Goal: Task Accomplishment & Management: Complete application form

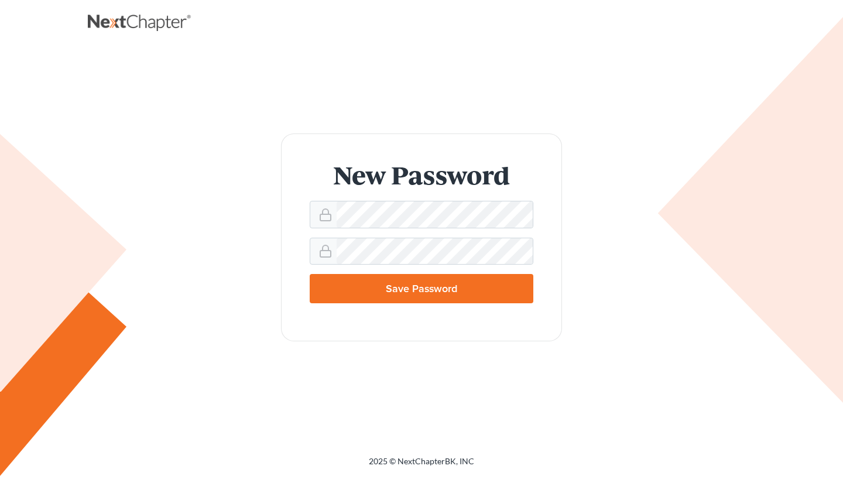
click at [326, 174] on h1 "New Password" at bounding box center [422, 174] width 224 height 25
click at [399, 294] on input "Save Password" at bounding box center [422, 288] width 224 height 29
type input "Thinking..."
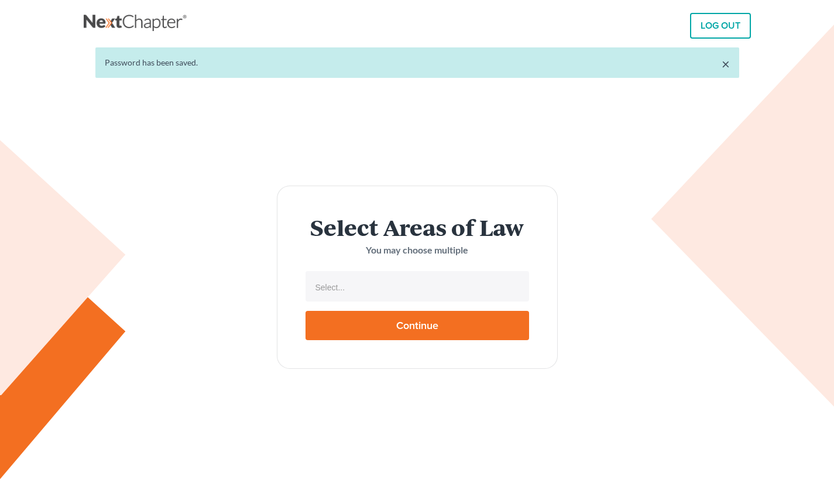
select select
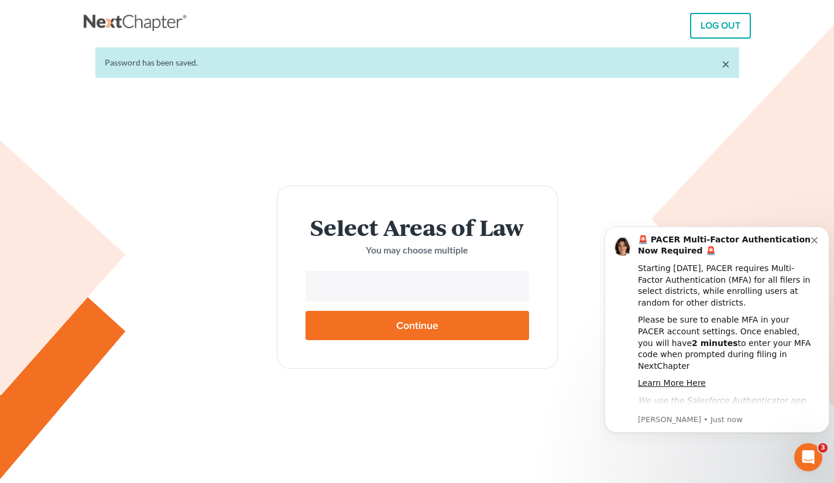
drag, startPoint x: 0, startPoint y: 0, endPoint x: 354, endPoint y: 282, distance: 452.4
click at [354, 282] on input "text" at bounding box center [416, 288] width 207 height 18
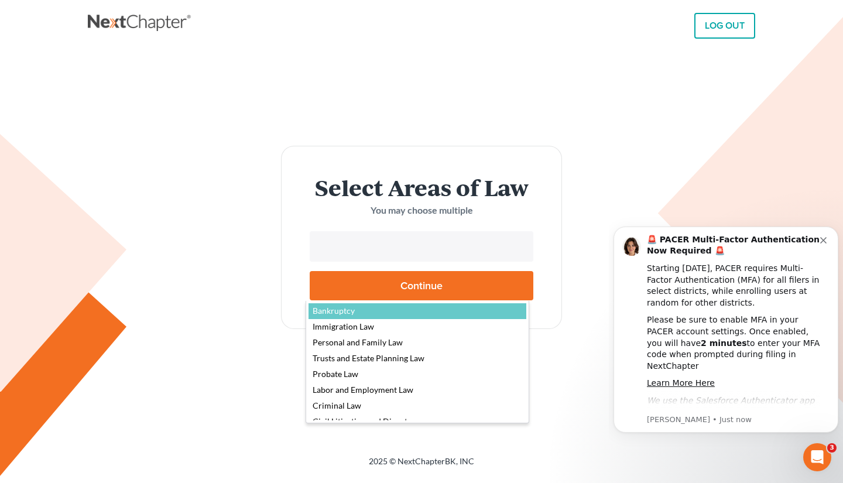
select select "4556"
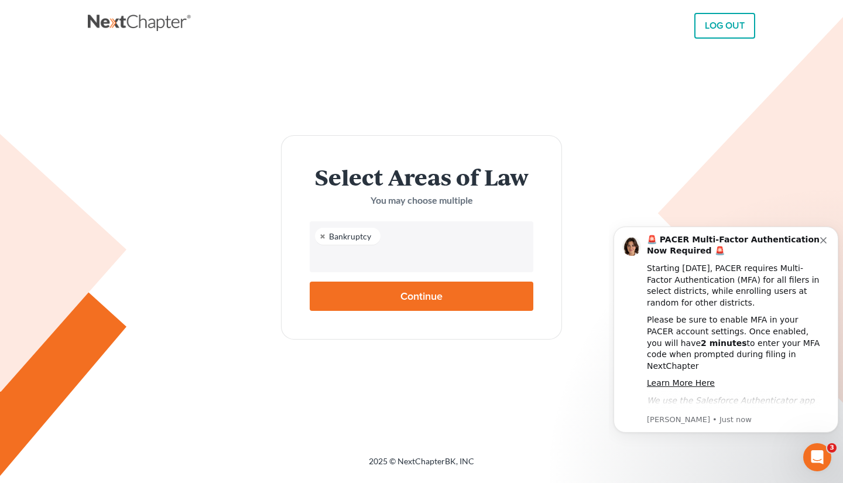
click at [373, 262] on input "text" at bounding box center [420, 258] width 207 height 18
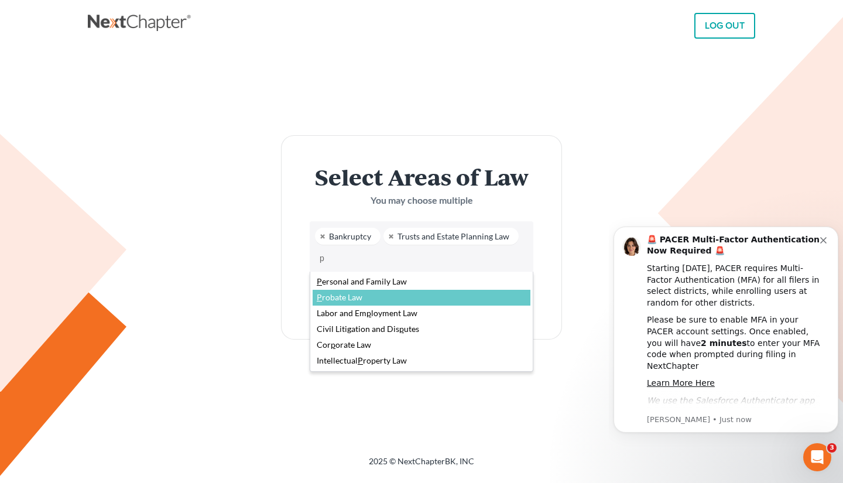
type input "p"
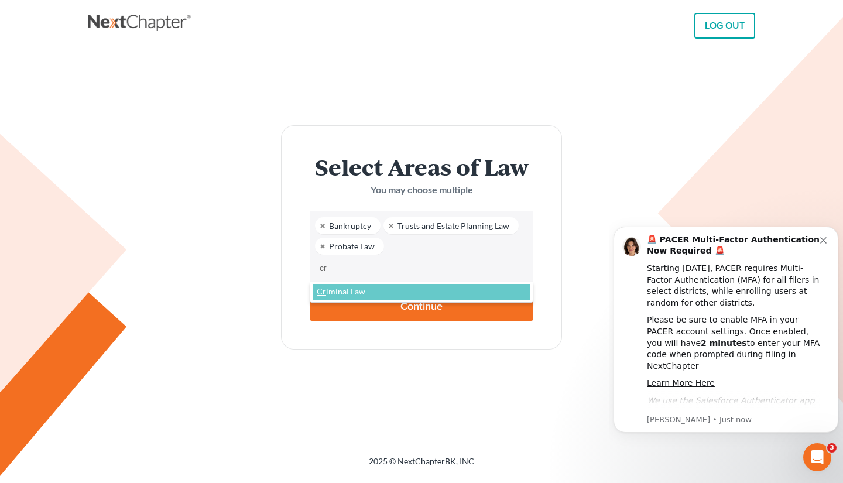
type input "cr"
type input "tr"
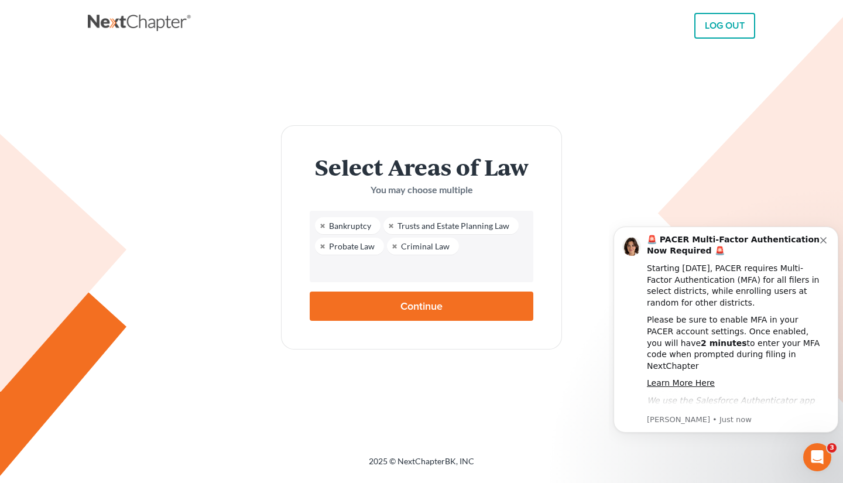
click at [375, 301] on input "Continue" at bounding box center [422, 306] width 224 height 29
type input "Thinking..."
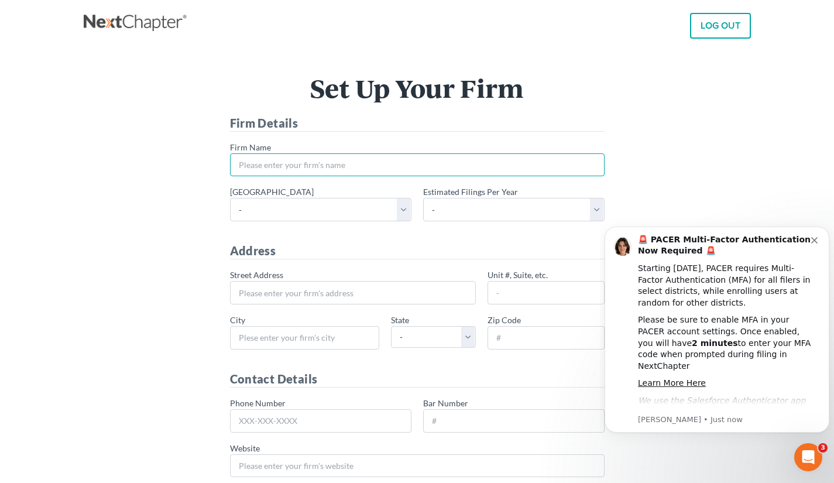
click at [327, 169] on input "* Firm Name" at bounding box center [417, 164] width 375 height 23
type input "Golden Legacy Law Firm, LLCE"
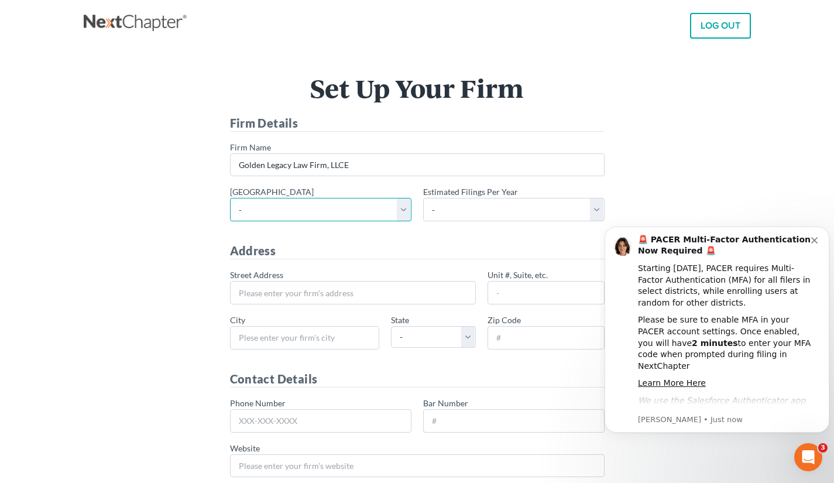
click at [380, 214] on select "- Alabama - Middle Alabama - Northern Alabama - Southern Alaska Arizona Arkansa…" at bounding box center [320, 209] width 181 height 23
select select "22"
click at [230, 198] on select "- Alabama - Middle Alabama - Northern Alabama - Southern Alaska Arizona Arkansa…" at bounding box center [320, 209] width 181 height 23
click at [511, 201] on select "- 1-10 11-50 50+" at bounding box center [513, 209] width 181 height 23
select select "1"
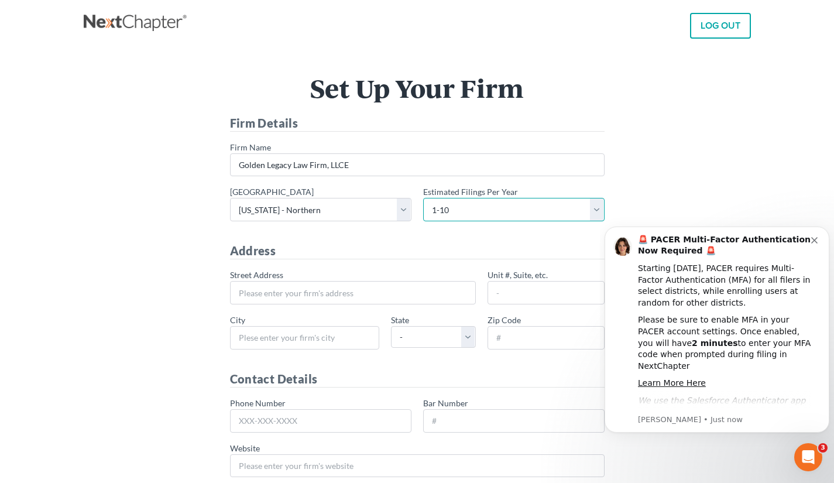
click at [423, 198] on select "- 1-10 11-50 50+" at bounding box center [513, 209] width 181 height 23
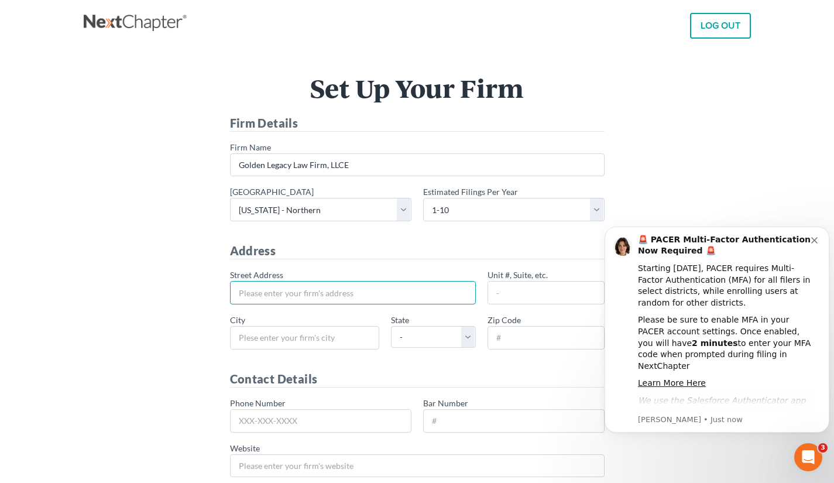
click at [329, 286] on input "* Street Address" at bounding box center [353, 292] width 246 height 23
type input "[STREET_ADDRESS][PERSON_NAME]"
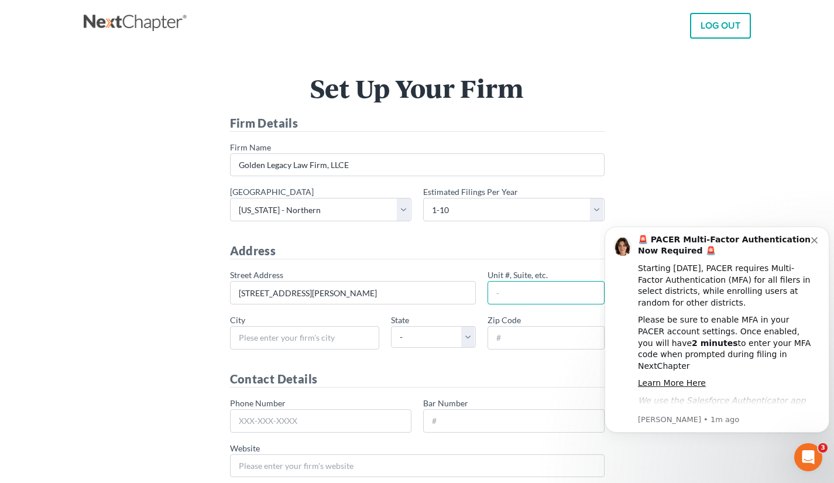
type input "s"
type input "Suite 216"
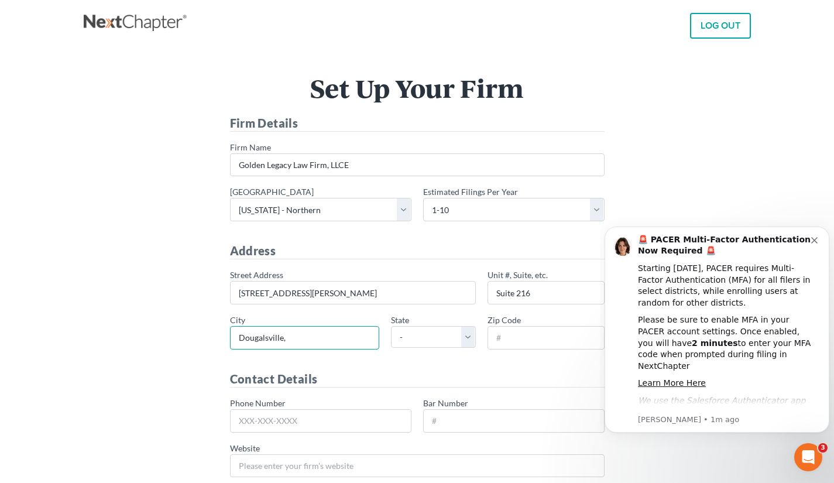
click at [292, 339] on input "Dougalsville," at bounding box center [304, 337] width 149 height 23
type input "Dougalsville"
select select "GA"
click at [509, 342] on input "* Zip Code" at bounding box center [546, 337] width 117 height 23
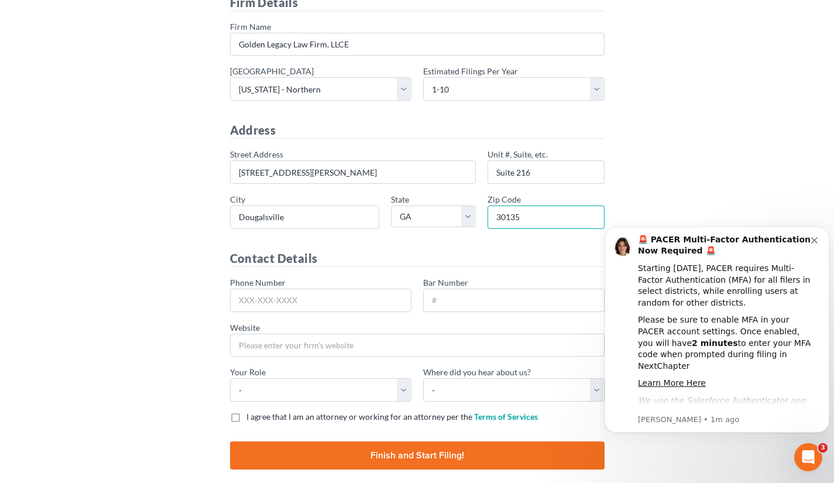
scroll to position [122, 0]
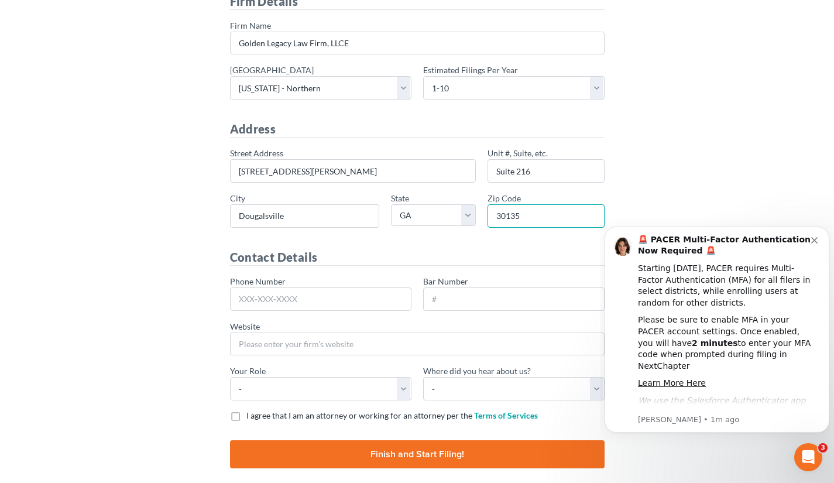
type input "30135"
click at [320, 299] on input "Phone Number" at bounding box center [320, 298] width 181 height 23
type input "4"
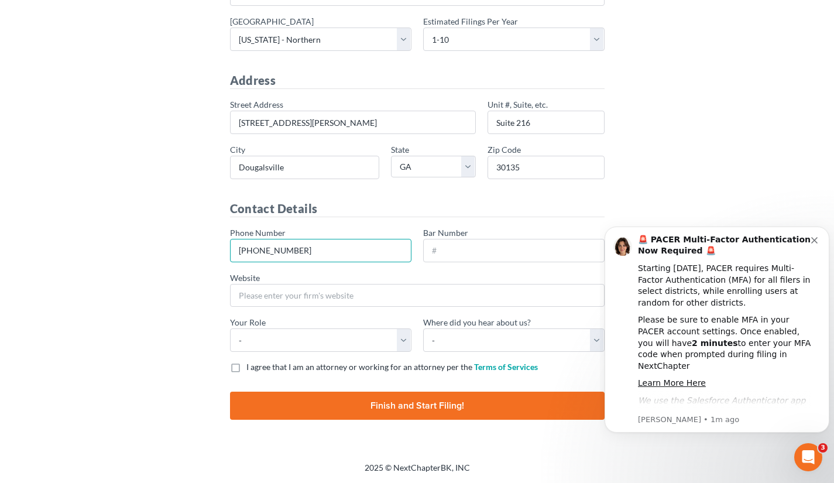
type input "[PHONE_NUMBER]"
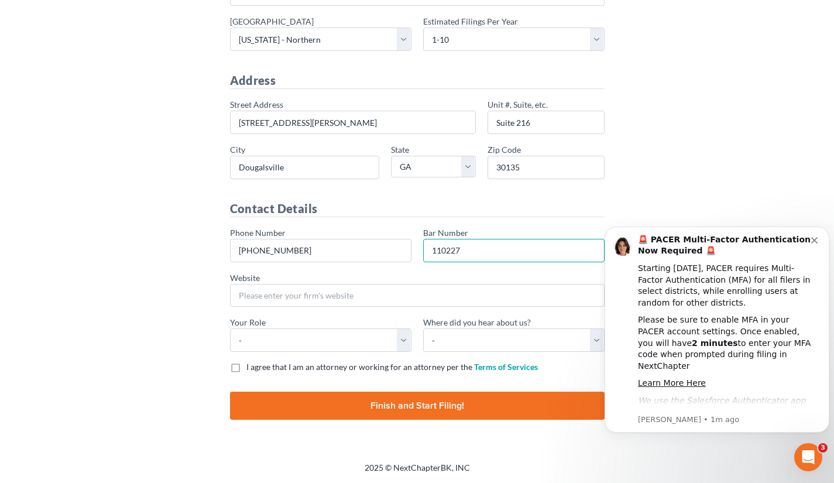
type input "110227"
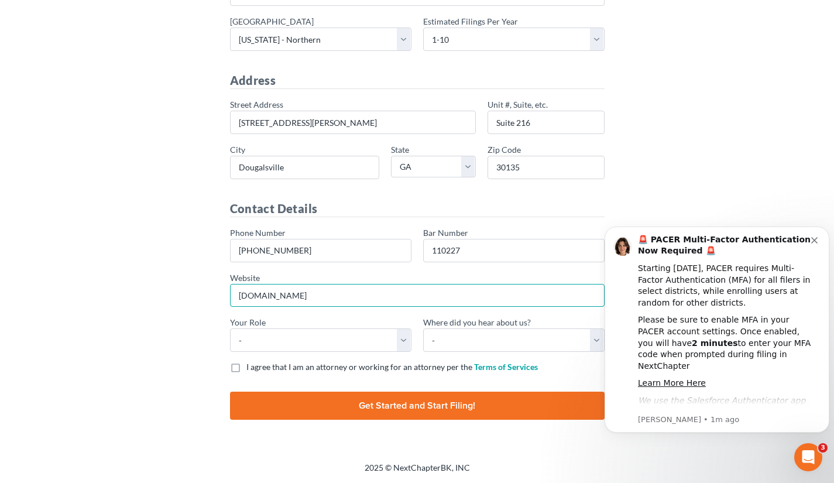
type input "www.goldenlegacylawfirm.com"
click at [330, 353] on div "Phone Number 770-292-8231 Bar Number 110227 Website www.goldenlegacylawfirm.com…" at bounding box center [417, 294] width 386 height 135
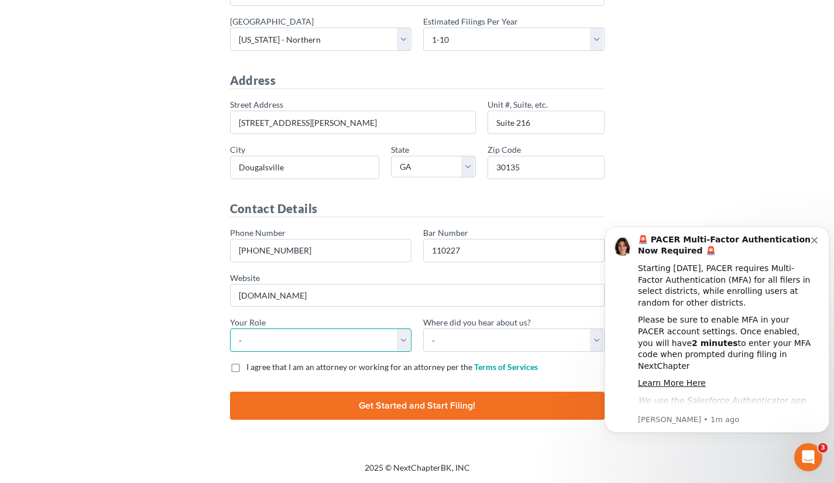
click at [333, 350] on select "- Attorney Paralegal Assistant" at bounding box center [320, 339] width 181 height 23
select select "attorney"
click at [230, 328] on select "- Attorney Paralegal Assistant" at bounding box center [320, 339] width 181 height 23
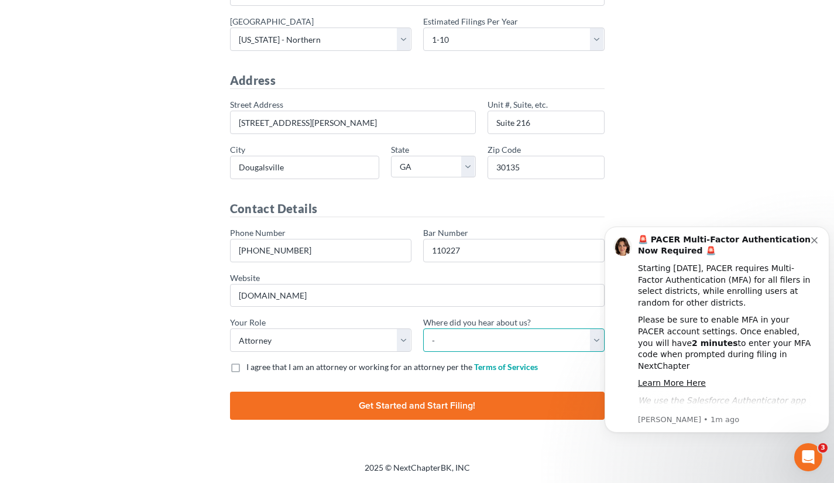
click at [471, 332] on select "- Bar association Capterra Clio Email Facebook Google Word of mouth Other" at bounding box center [513, 339] width 181 height 23
select select "Other"
click at [423, 328] on select "- Bar association Capterra Clio Email Facebook Google Word of mouth Other" at bounding box center [513, 339] width 181 height 23
click at [246, 361] on label "I agree that I am an attorney or working for an attorney per the Terms of Servi…" at bounding box center [392, 367] width 292 height 12
click at [251, 361] on input "I agree that I am an attorney or working for an attorney per the Terms of Servi…" at bounding box center [255, 365] width 8 height 8
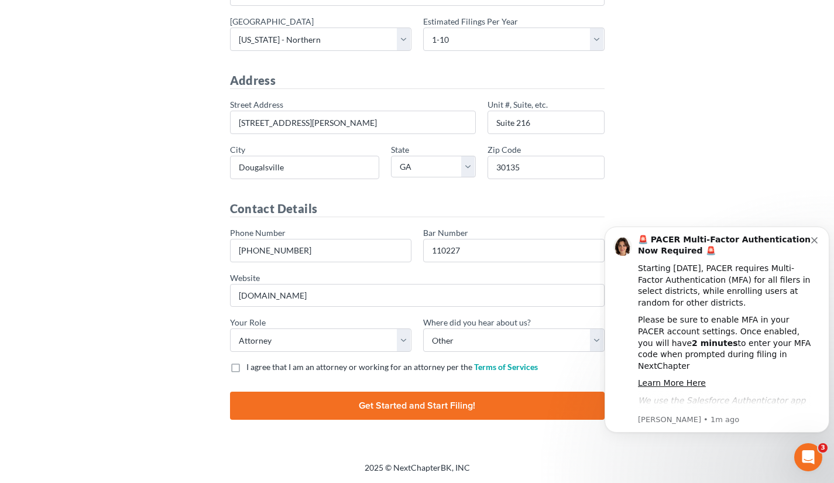
checkbox input "true"
click at [311, 393] on input "Finish and Start Filing!" at bounding box center [417, 406] width 375 height 28
type input "Thinking..."
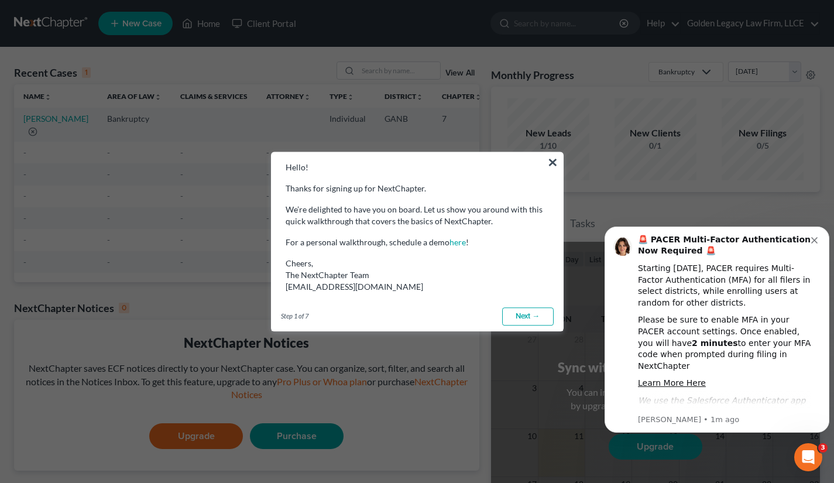
click at [551, 160] on button "×" at bounding box center [552, 162] width 11 height 19
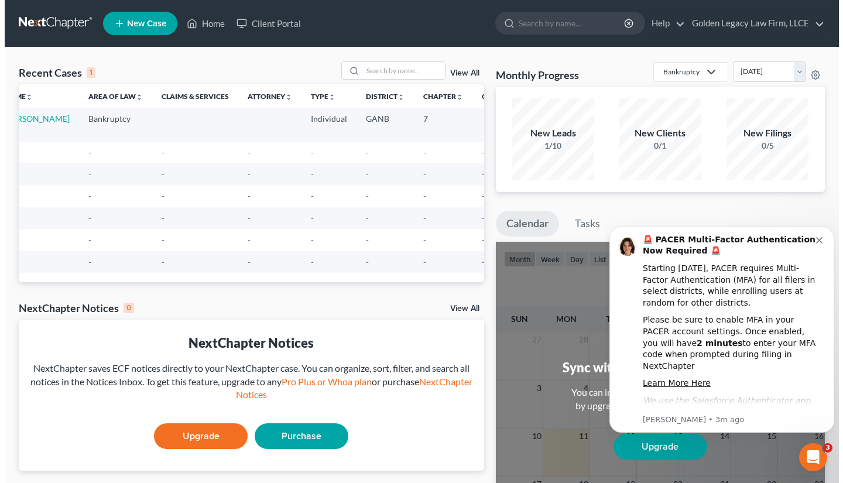
scroll to position [0, 35]
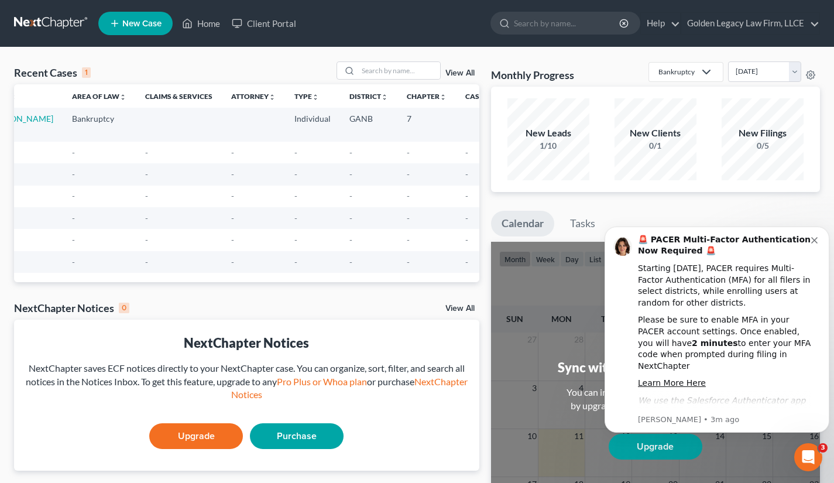
click at [816, 236] on button "Dismiss notification" at bounding box center [815, 238] width 9 height 9
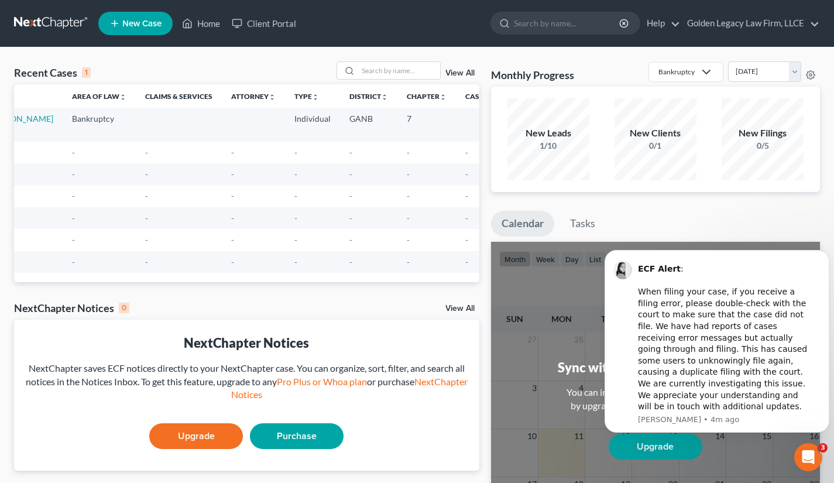
click at [812, 267] on icon "Dismiss notification" at bounding box center [814, 264] width 6 height 6
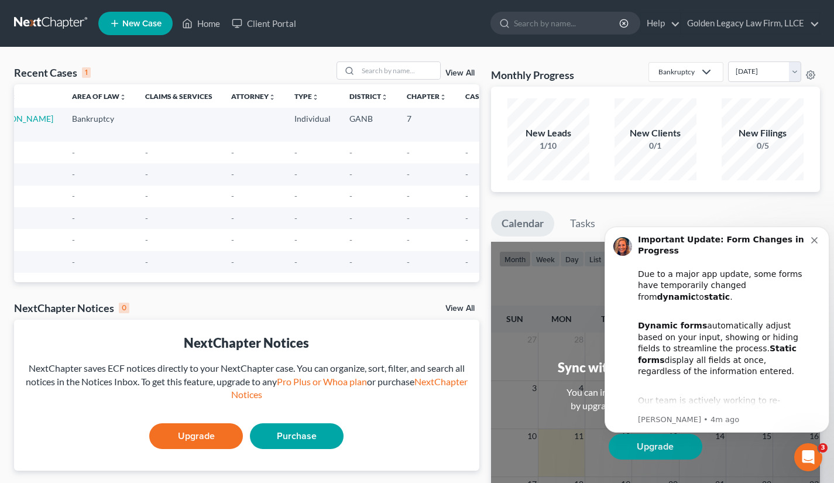
click at [812, 238] on icon "Dismiss notification" at bounding box center [814, 240] width 6 height 6
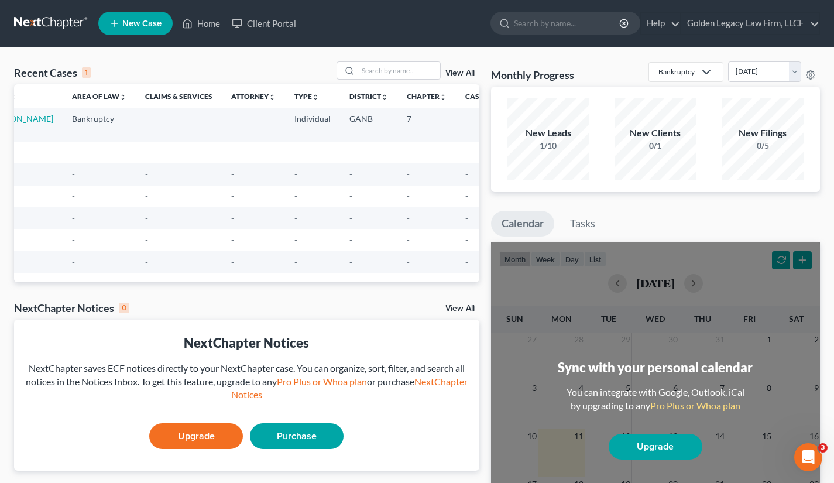
click at [135, 25] on span "New Case" at bounding box center [141, 23] width 39 height 9
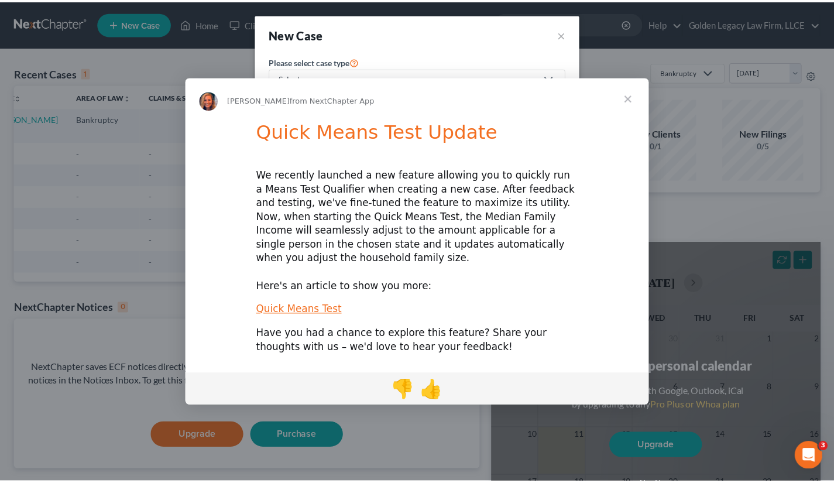
scroll to position [0, 0]
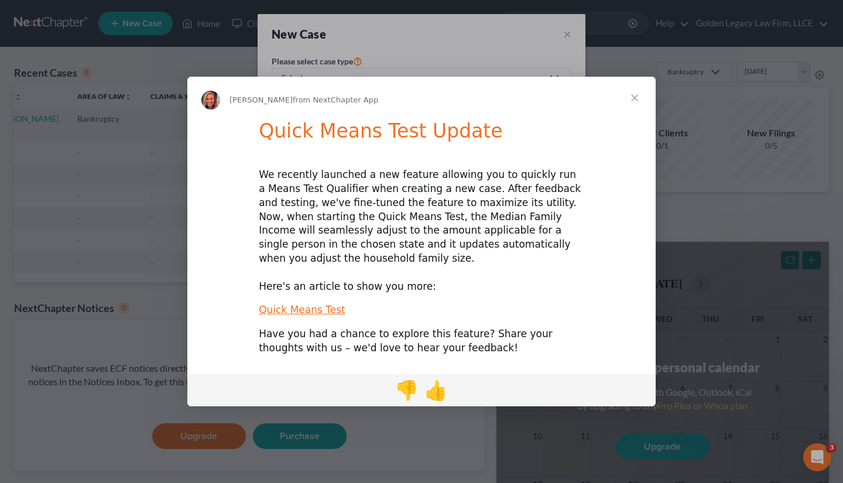
click at [637, 104] on span "Close" at bounding box center [635, 98] width 42 height 42
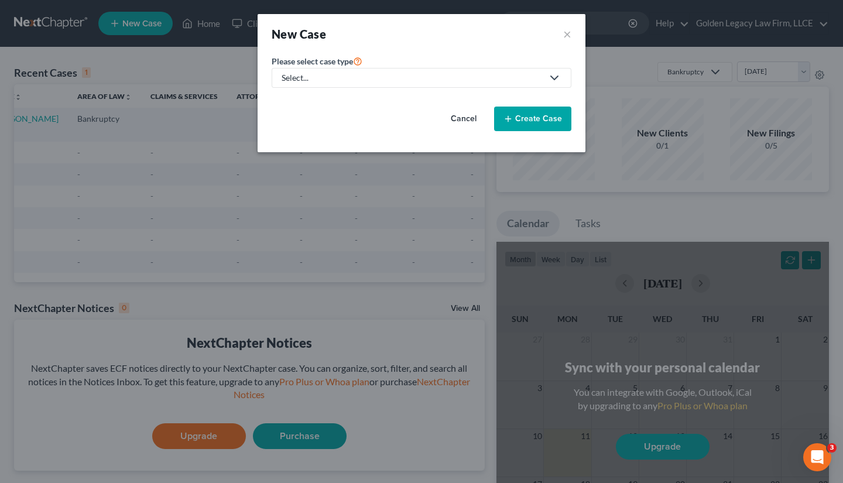
click at [554, 73] on icon at bounding box center [554, 78] width 14 height 14
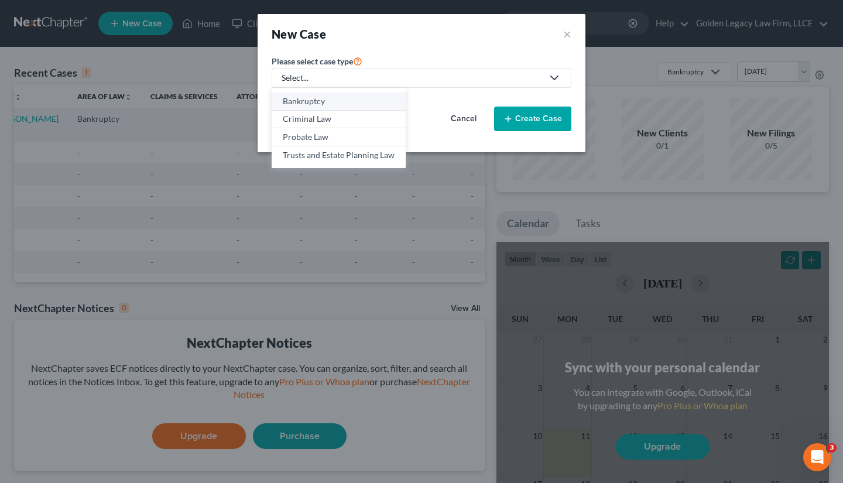
click at [342, 98] on div "Bankruptcy" at bounding box center [339, 101] width 112 height 12
select select "19"
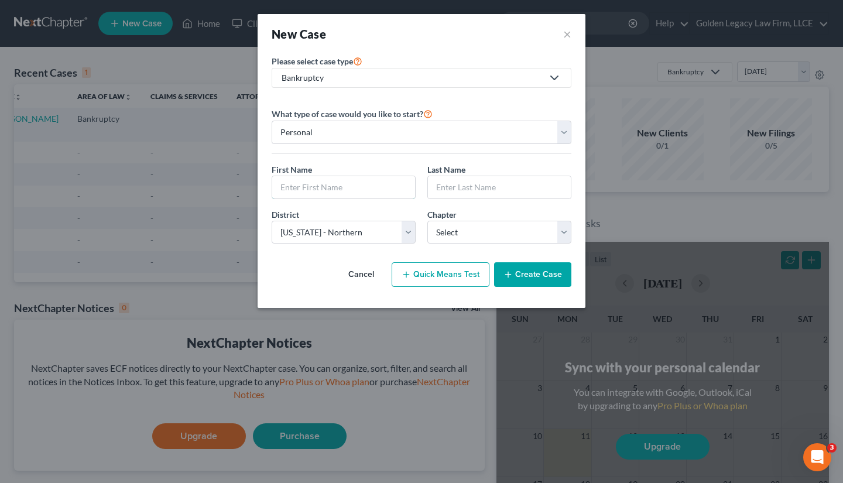
click at [349, 184] on input "text" at bounding box center [343, 187] width 143 height 22
type input "Tyshima"
type input "[PERSON_NAME]"
click at [461, 232] on select "Select 7 11 12 13" at bounding box center [499, 232] width 144 height 23
select select "0"
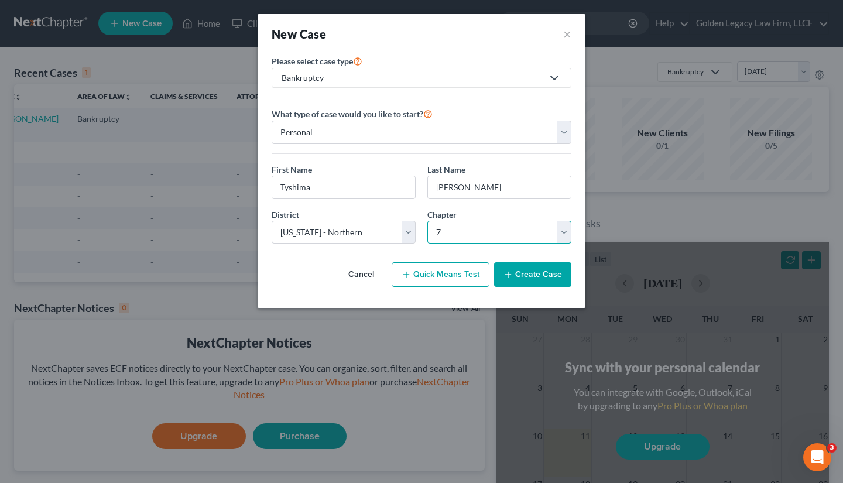
click at [427, 221] on select "Select 7 11 12 13" at bounding box center [499, 232] width 144 height 23
click at [516, 271] on button "Create Case" at bounding box center [532, 274] width 77 height 25
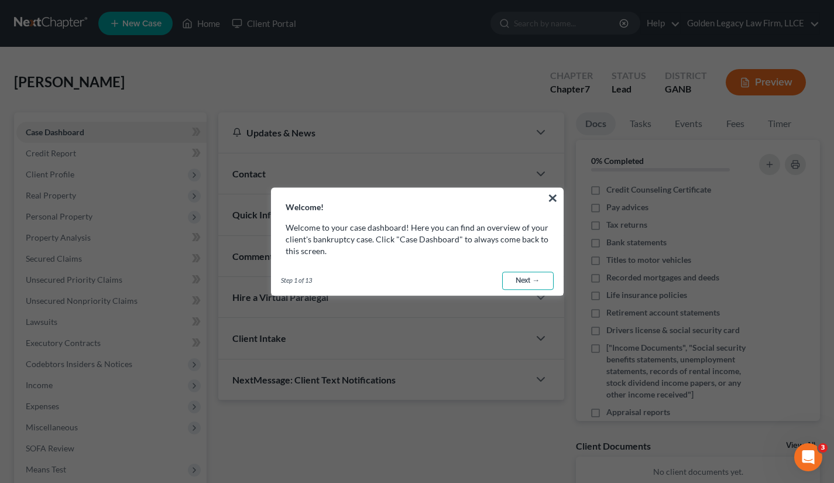
click at [535, 279] on link "Next →" at bounding box center [528, 281] width 52 height 19
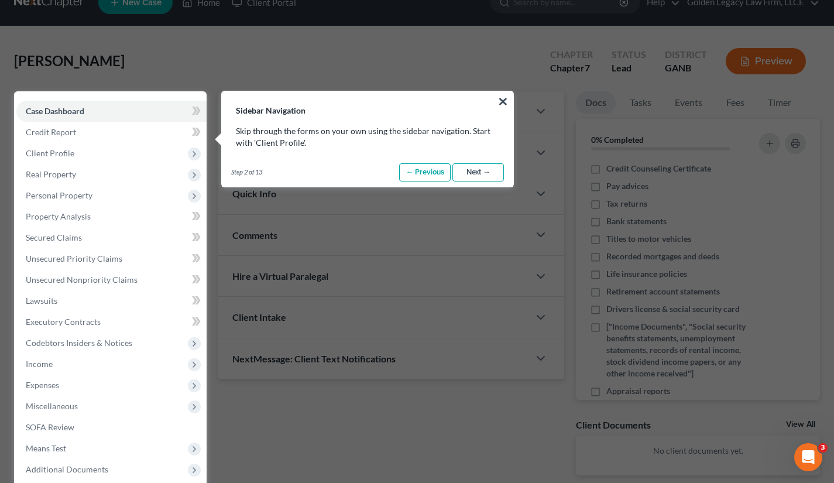
scroll to position [53, 0]
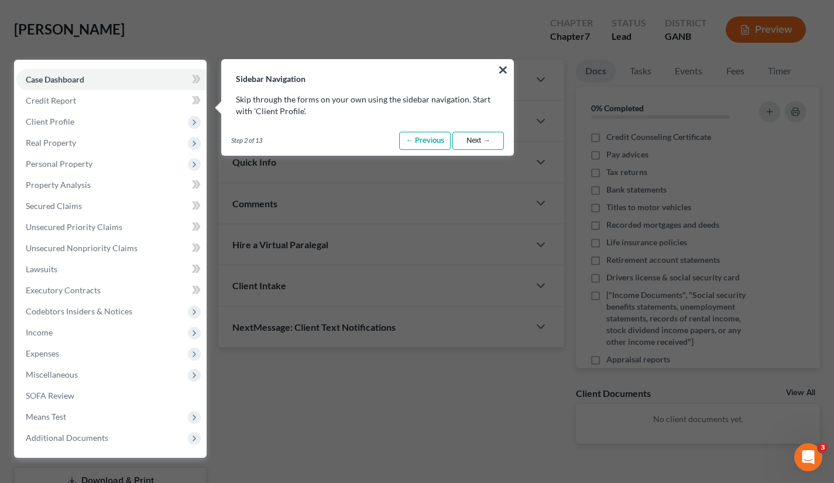
click at [481, 139] on link "Next →" at bounding box center [479, 141] width 52 height 19
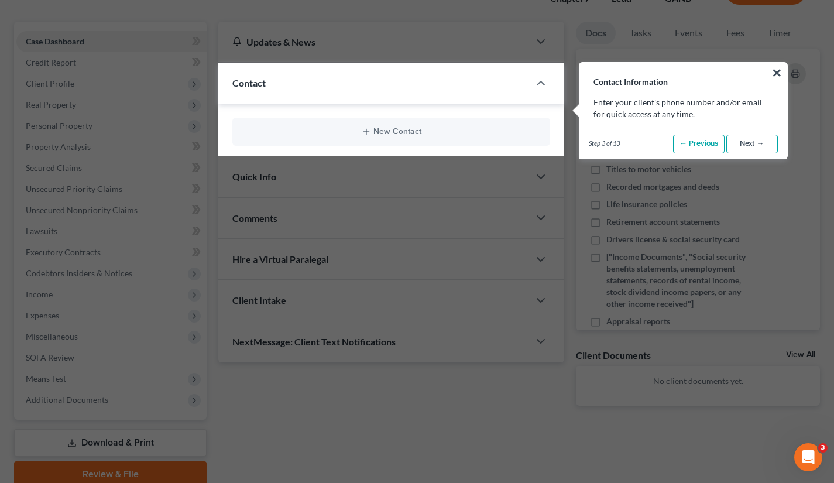
scroll to position [94, 0]
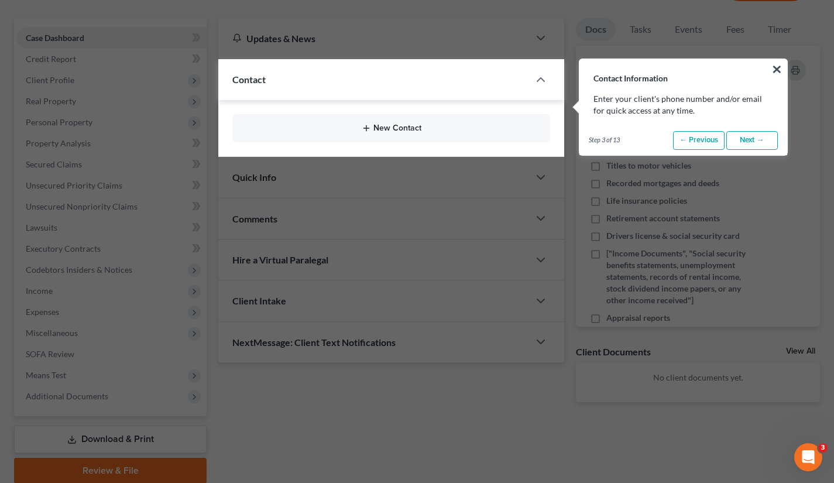
click at [385, 125] on button "New Contact" at bounding box center [391, 128] width 299 height 9
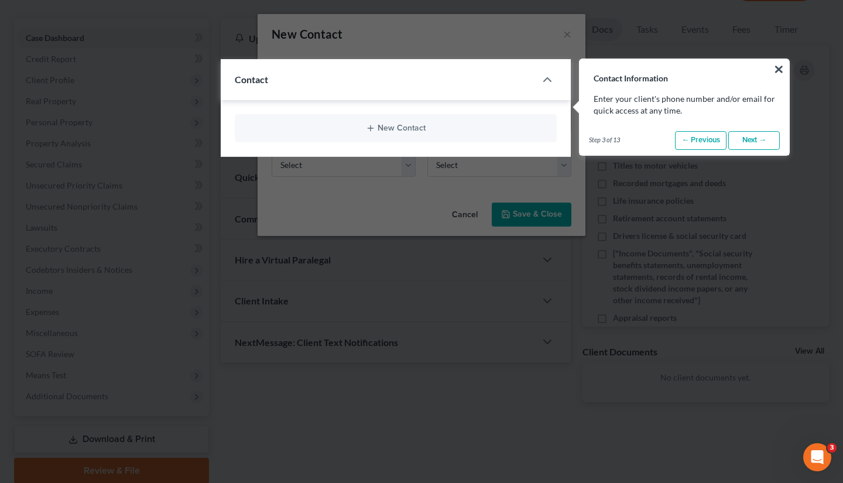
click at [778, 67] on button "×" at bounding box center [778, 69] width 11 height 19
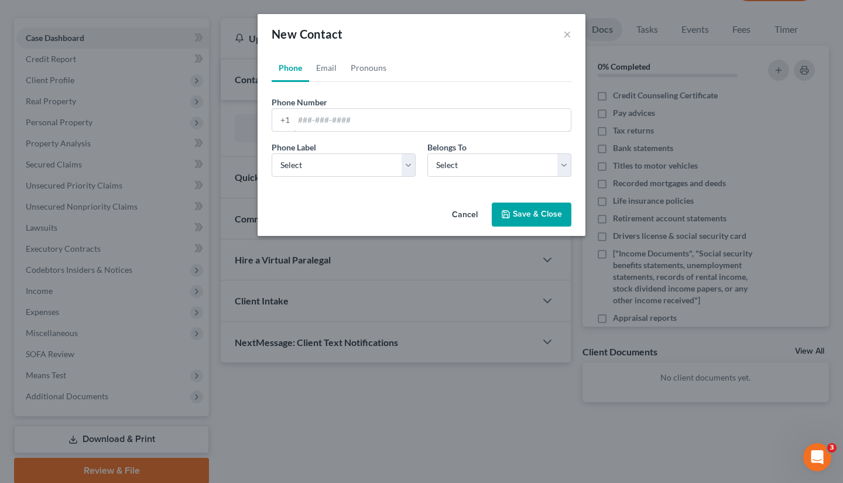
click at [347, 118] on input "tel" at bounding box center [432, 120] width 277 height 22
type input "4704577980"
click at [351, 166] on select "Select Mobile Home Work Other" at bounding box center [344, 164] width 144 height 23
select select "0"
click at [272, 153] on select "Select Mobile Home Work Other" at bounding box center [344, 164] width 144 height 23
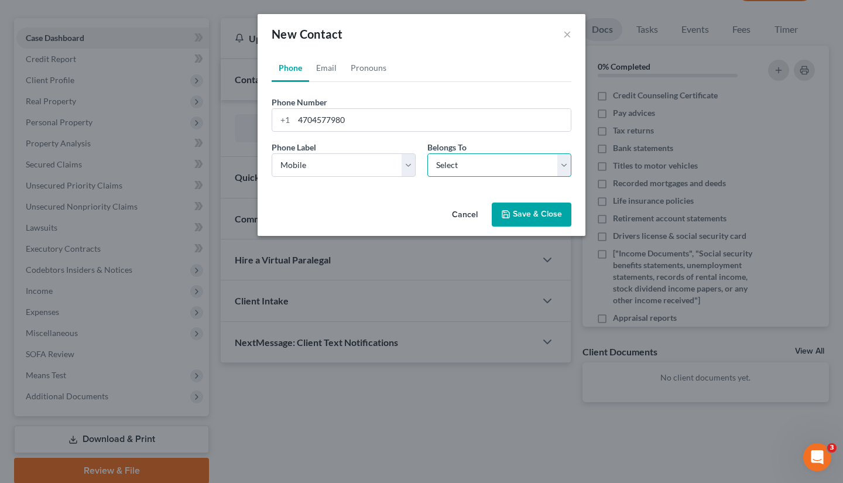
click at [454, 169] on select "Select Client Other" at bounding box center [499, 164] width 144 height 23
select select "0"
click at [427, 153] on select "Select Client Other" at bounding box center [499, 164] width 144 height 23
click at [532, 215] on button "Save & Close" at bounding box center [532, 215] width 80 height 25
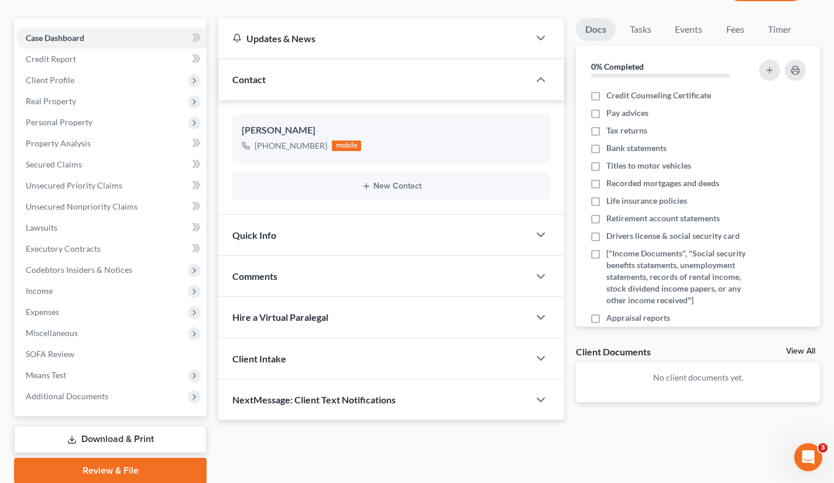
click at [523, 155] on icon "button" at bounding box center [522, 153] width 9 height 9
select select "0"
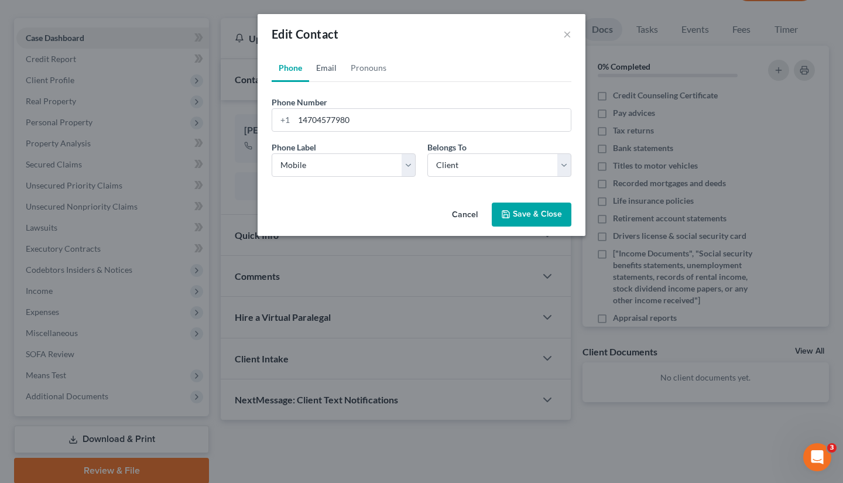
click at [323, 64] on link "Email" at bounding box center [326, 68] width 35 height 28
click at [294, 158] on select "Select Home Work Other" at bounding box center [344, 164] width 144 height 23
click at [314, 115] on input "email" at bounding box center [432, 120] width 277 height 22
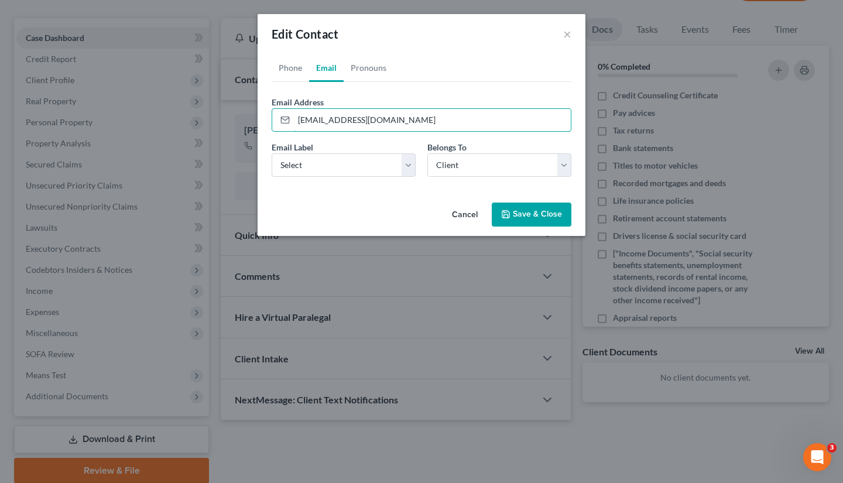
type input "[EMAIL_ADDRESS][DOMAIN_NAME]"
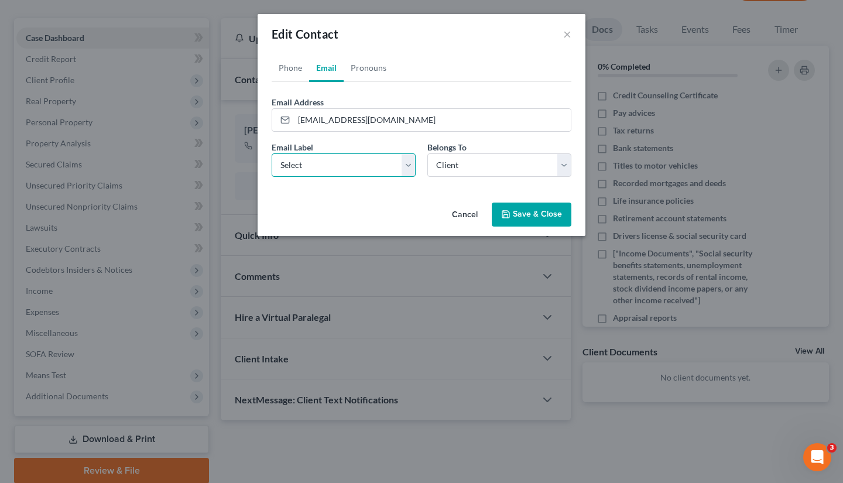
click at [355, 167] on select "Select Home Work Other" at bounding box center [344, 164] width 144 height 23
select select "0"
click at [272, 153] on select "Select Home Work Other" at bounding box center [344, 164] width 144 height 23
click at [527, 209] on button "Save & Close" at bounding box center [532, 215] width 80 height 25
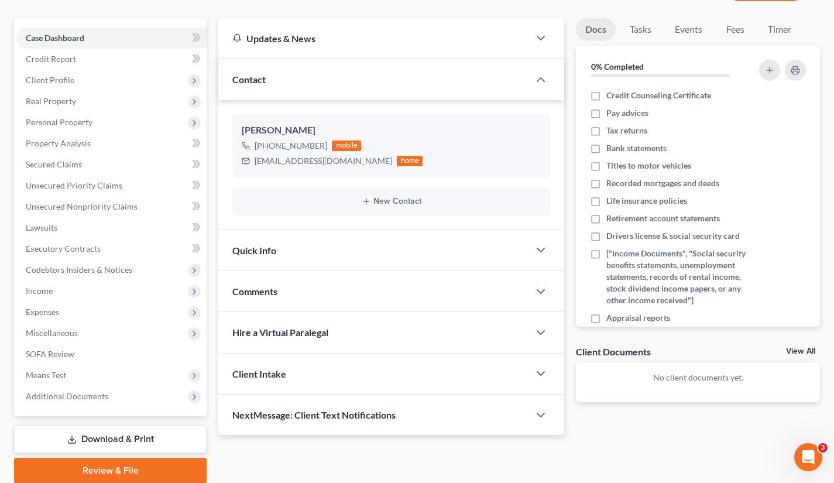
click at [484, 260] on div "Quick Info" at bounding box center [373, 250] width 311 height 40
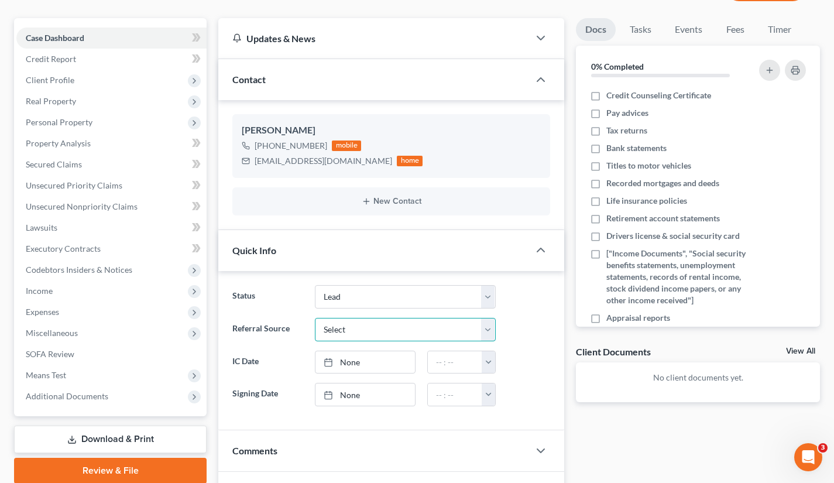
click at [432, 324] on select "Select Word Of Mouth Previous Clients Direct Mail Website Google Search Modern …" at bounding box center [405, 329] width 181 height 23
select select "6"
click at [315, 318] on select "Select Word Of Mouth Previous Clients Direct Mail Website Google Search Modern …" at bounding box center [405, 329] width 181 height 23
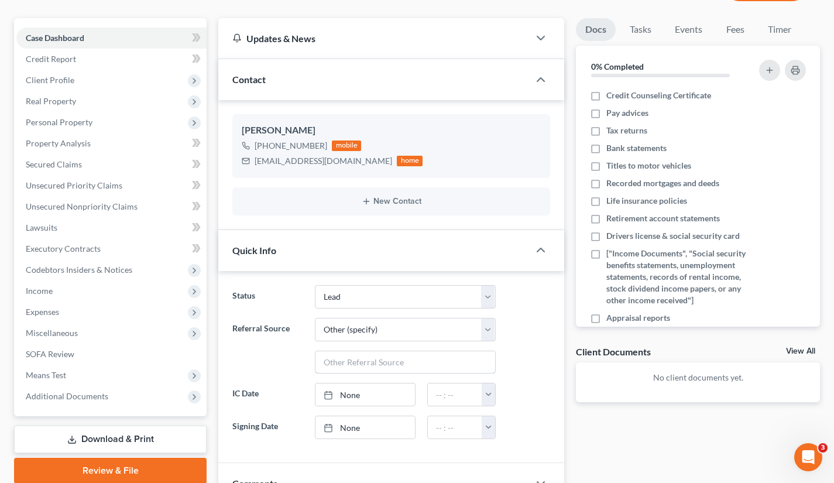
click at [342, 364] on input "text" at bounding box center [406, 362] width 180 height 22
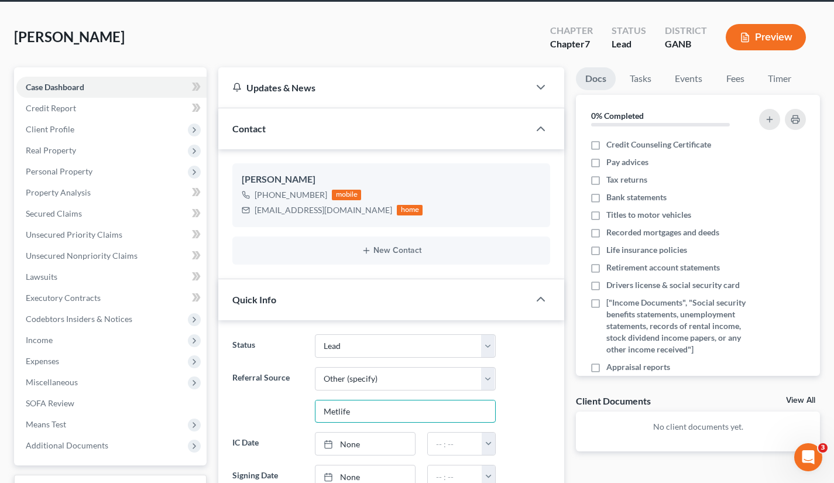
scroll to position [0, 0]
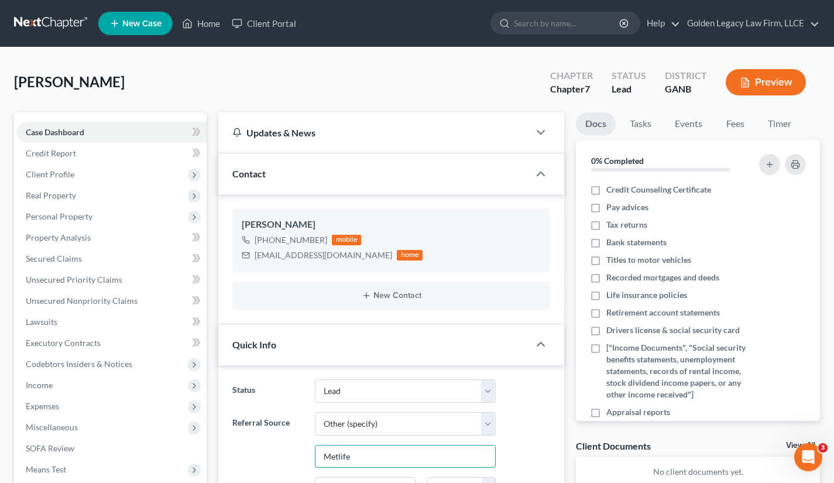
type input "Metlife"
click at [72, 148] on span "Credit Report" at bounding box center [51, 153] width 50 height 10
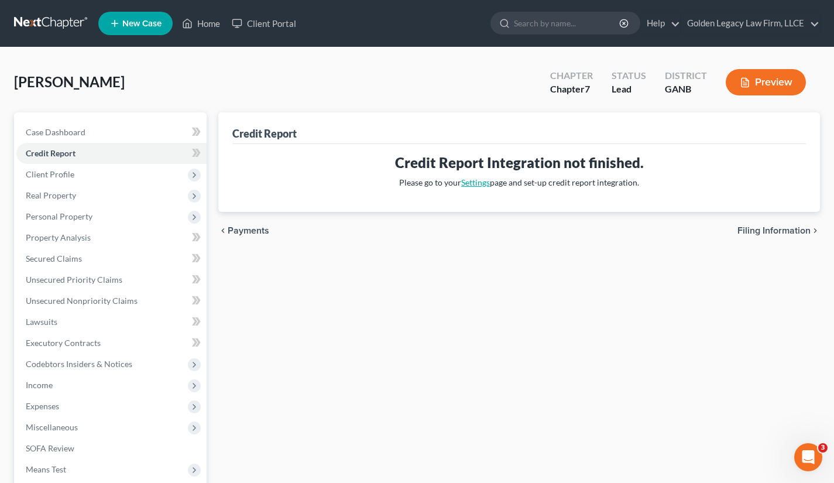
click at [470, 181] on link "Settings" at bounding box center [475, 182] width 29 height 10
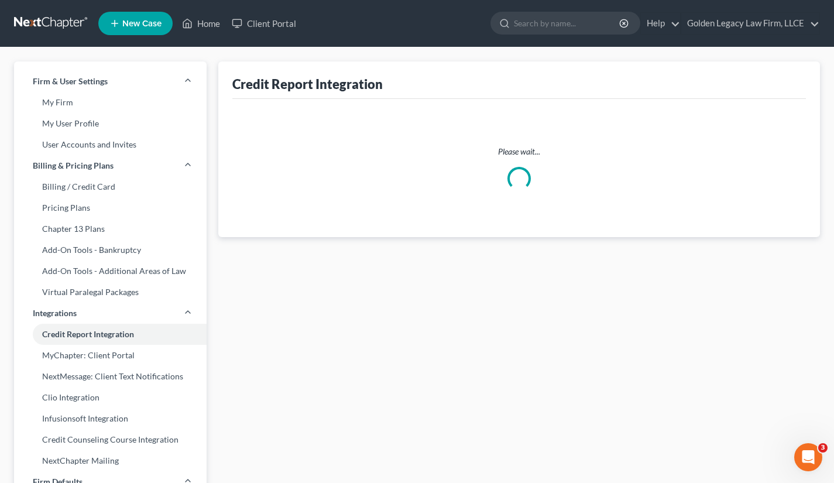
select select "10"
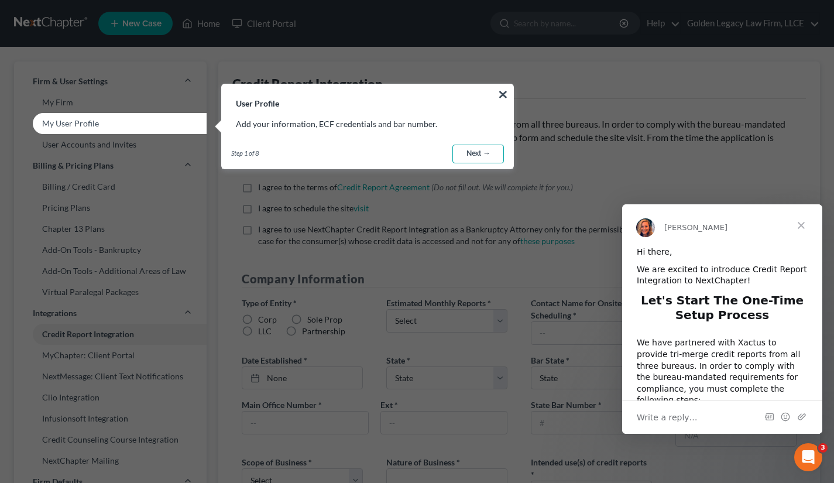
click at [487, 158] on link "Next →" at bounding box center [479, 154] width 52 height 19
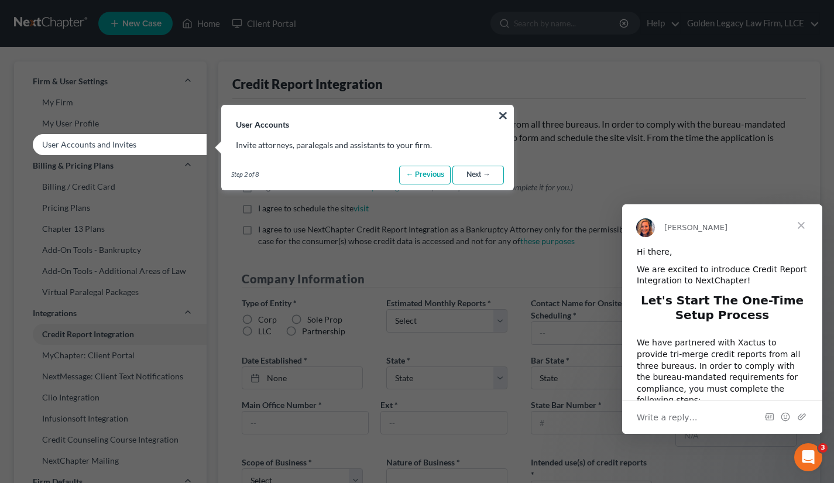
click at [485, 178] on link "Next →" at bounding box center [479, 175] width 52 height 19
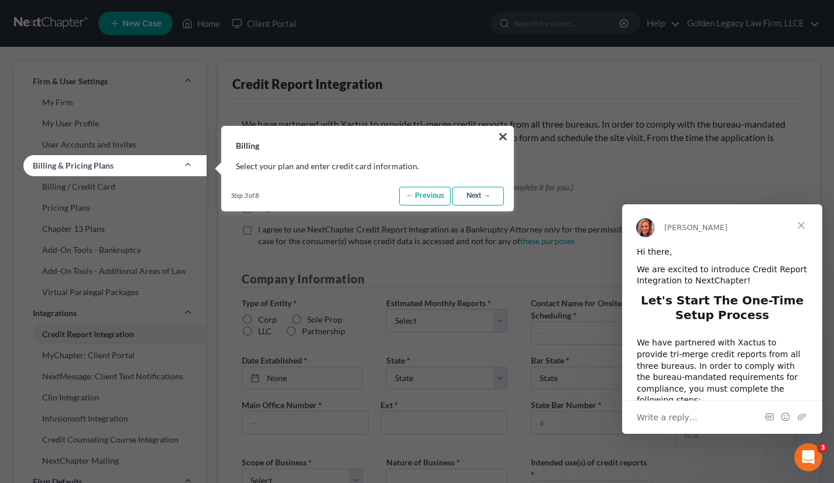
click at [480, 193] on link "Next →" at bounding box center [479, 196] width 52 height 19
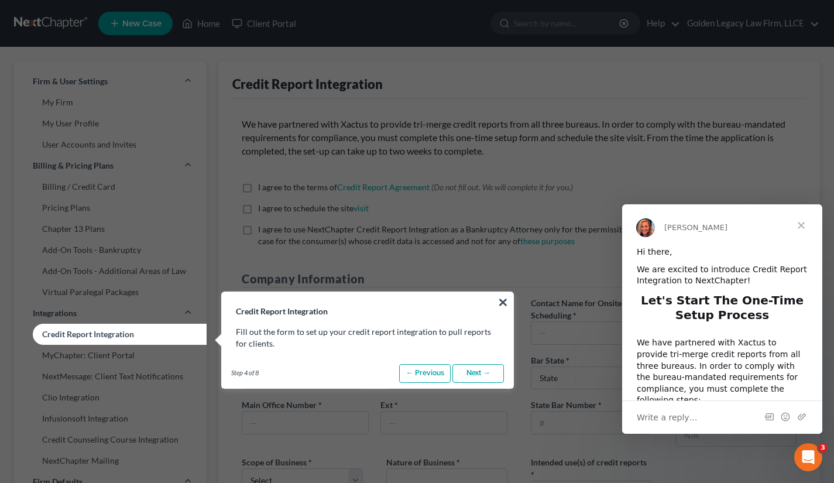
click at [502, 299] on button "×" at bounding box center [503, 302] width 11 height 19
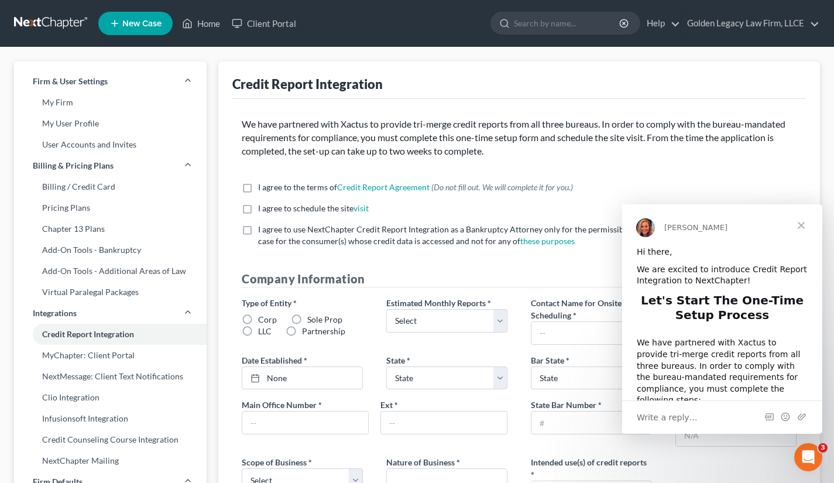
click at [232, 190] on div "I agree to the terms of Credit Report Agreement * (Do not fill out. We will com…" at bounding box center [519, 218] width 578 height 75
click at [258, 185] on label "I agree to the terms of Credit Report Agreement * (Do not fill out. We will com…" at bounding box center [415, 187] width 315 height 12
click at [263, 185] on input "I agree to the terms of Credit Report Agreement * (Do not fill out. We will com…" at bounding box center [267, 185] width 8 height 8
checkbox input "true"
click at [258, 208] on label "I agree to schedule the site visit *" at bounding box center [313, 209] width 111 height 12
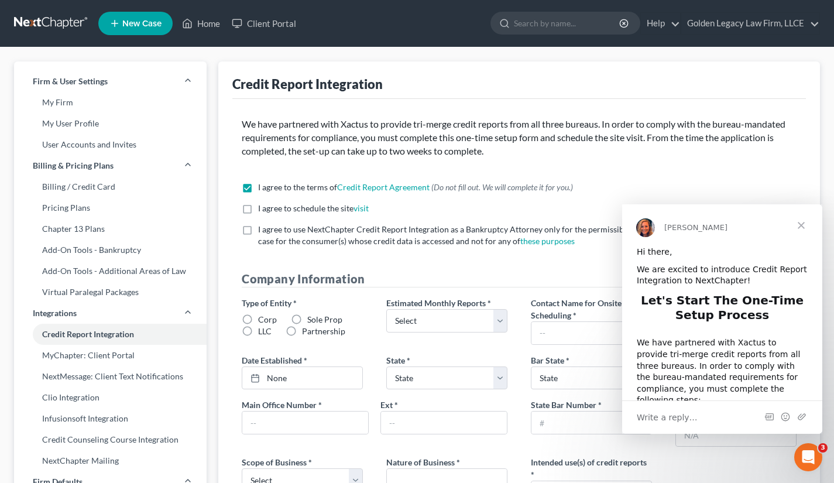
click at [263, 208] on input "I agree to schedule the site visit *" at bounding box center [267, 207] width 8 height 8
checkbox input "true"
click at [360, 210] on link "visit" at bounding box center [361, 208] width 15 height 10
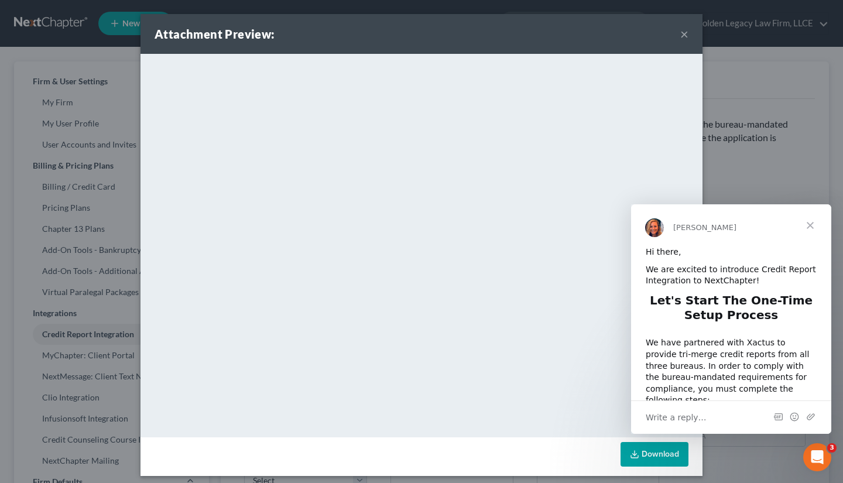
click at [808, 228] on span "Close" at bounding box center [810, 225] width 42 height 42
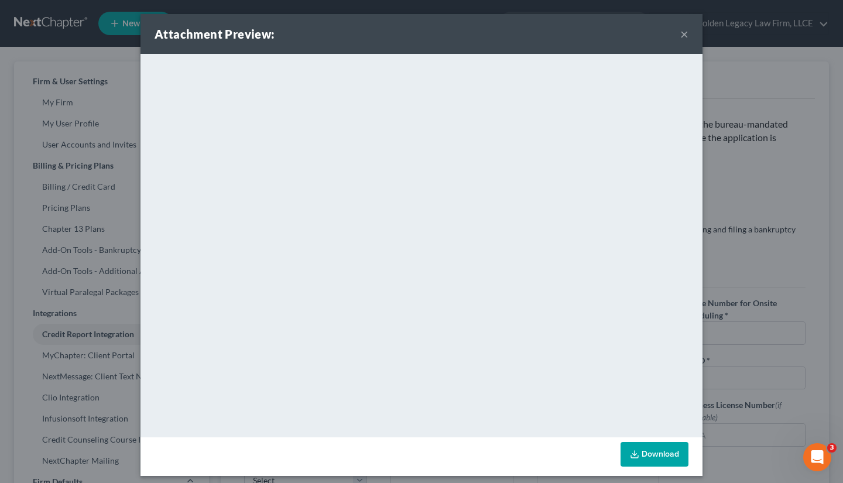
click at [680, 35] on button "×" at bounding box center [684, 34] width 8 height 14
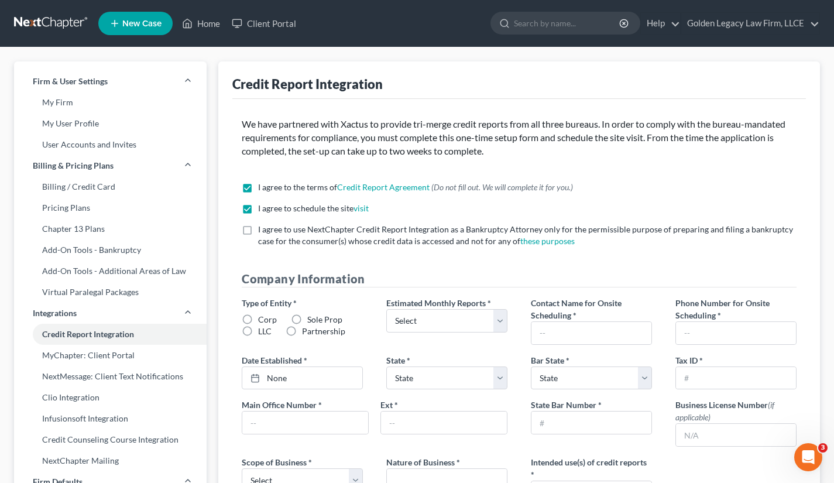
click at [258, 330] on label "LLC" at bounding box center [264, 332] width 13 height 12
click at [263, 330] on input "LLC" at bounding box center [267, 330] width 8 height 8
radio input "true"
click at [258, 234] on label "I agree to use NextChapter Credit Report Integration as a Bankruptcy Attorney o…" at bounding box center [527, 235] width 539 height 23
click at [263, 231] on input "I agree to use NextChapter Credit Report Integration as a Bankruptcy Attorney o…" at bounding box center [267, 228] width 8 height 8
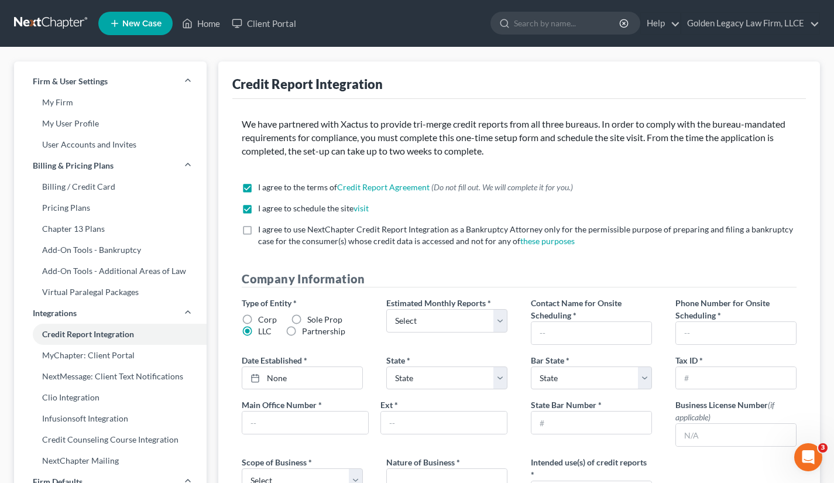
checkbox input "true"
click at [419, 324] on select "Select 1-4 5-10 11-20 [PHONE_NUMBER] [PHONE_NUMBER] More than 100" at bounding box center [446, 320] width 121 height 23
select select "0"
click at [386, 309] on select "Select 1-4 5-10 11-20 [PHONE_NUMBER] [PHONE_NUMBER] More than 100" at bounding box center [446, 320] width 121 height 23
click at [563, 337] on input "text" at bounding box center [592, 333] width 120 height 22
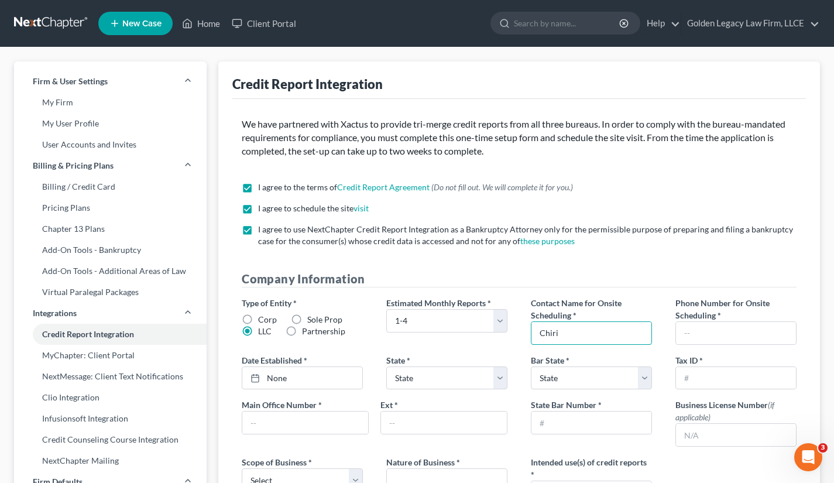
click at [578, 328] on input "Chiri" at bounding box center [592, 333] width 120 height 22
type input "[PERSON_NAME]"
click at [693, 337] on input "text" at bounding box center [736, 333] width 120 height 22
type input "4"
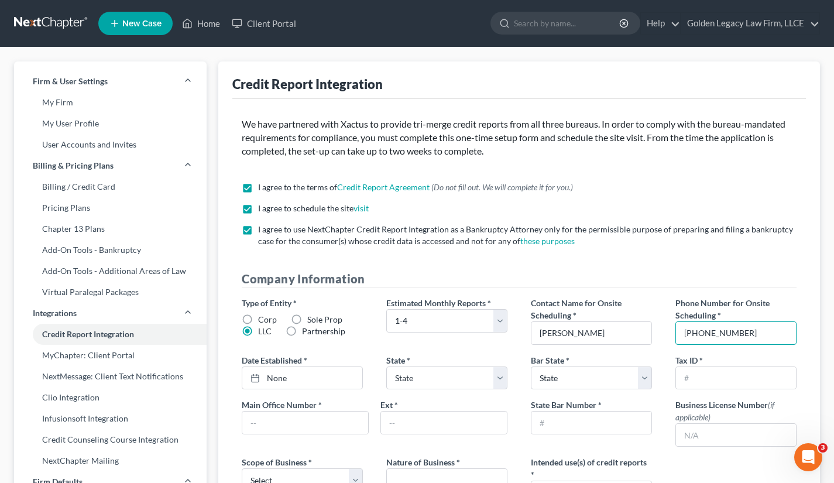
type input "[PHONE_NUMBER]"
click at [335, 374] on link "None" at bounding box center [302, 378] width 120 height 22
type input "[DATE]"
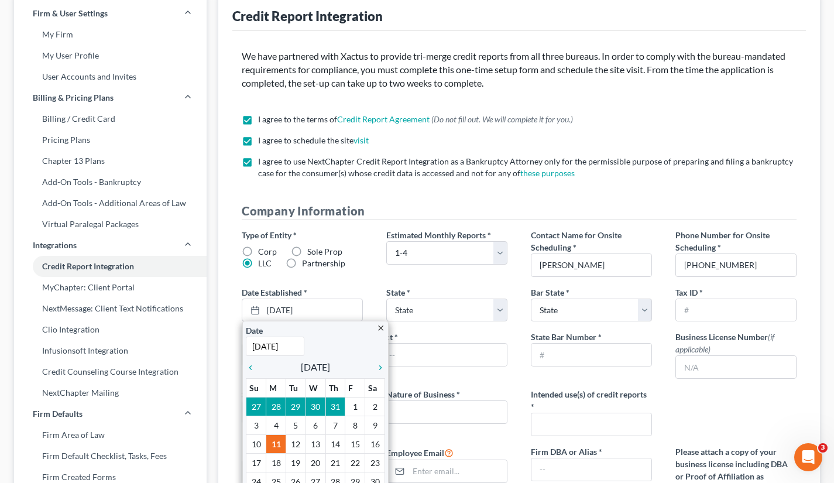
scroll to position [70, 0]
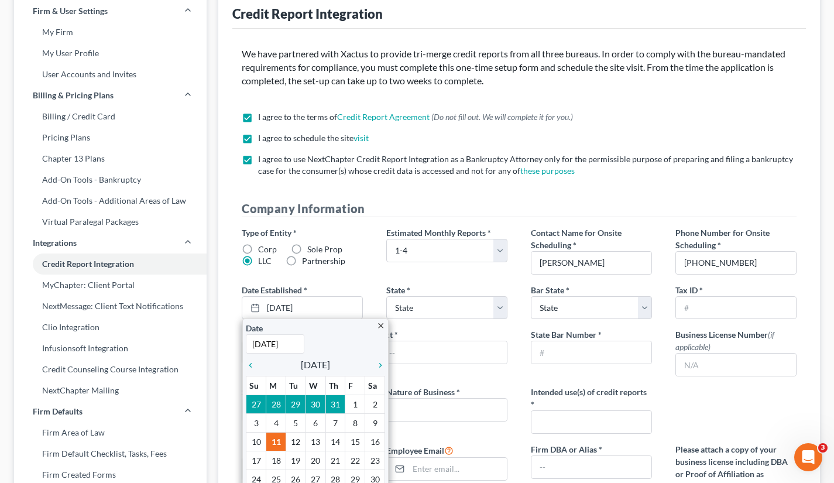
click at [249, 365] on icon "chevron_left" at bounding box center [253, 365] width 15 height 9
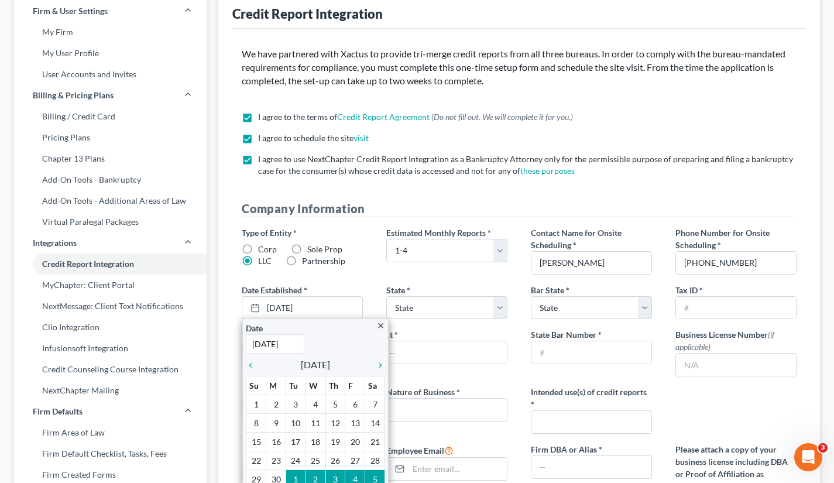
click at [249, 365] on icon "chevron_left" at bounding box center [253, 365] width 15 height 9
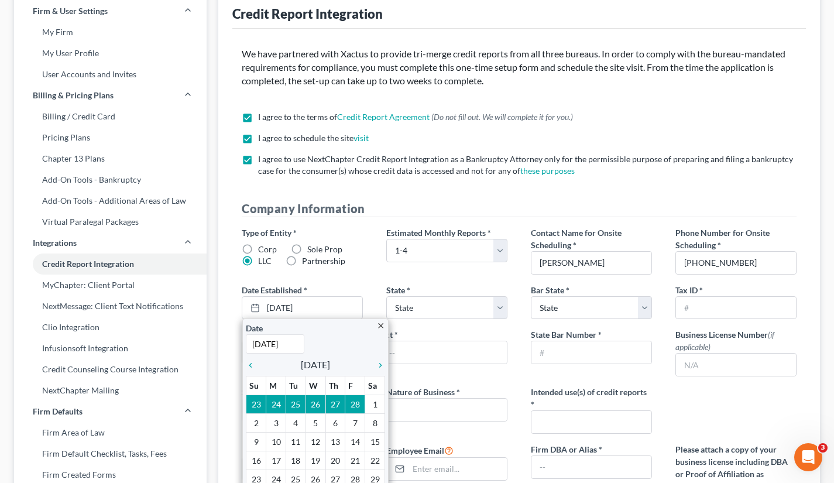
click at [249, 365] on icon "chevron_left" at bounding box center [253, 365] width 15 height 9
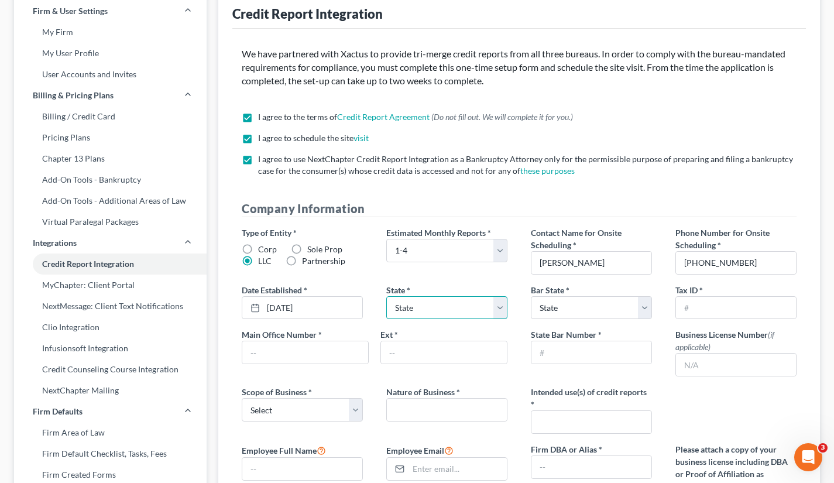
click at [425, 299] on select "State [US_STATE] AK AR AZ CA CO CT DE DC [GEOGRAPHIC_DATA] [GEOGRAPHIC_DATA] GU…" at bounding box center [446, 307] width 121 height 23
select select "10"
click at [386, 296] on select "State [US_STATE] AK AR AZ CA CO CT DE DC [GEOGRAPHIC_DATA] [GEOGRAPHIC_DATA] GU…" at bounding box center [446, 307] width 121 height 23
click at [580, 304] on select "State [US_STATE] AK AR AZ CA CO CT DE DC [GEOGRAPHIC_DATA] [GEOGRAPHIC_DATA] GU…" at bounding box center [591, 307] width 121 height 23
select select "10"
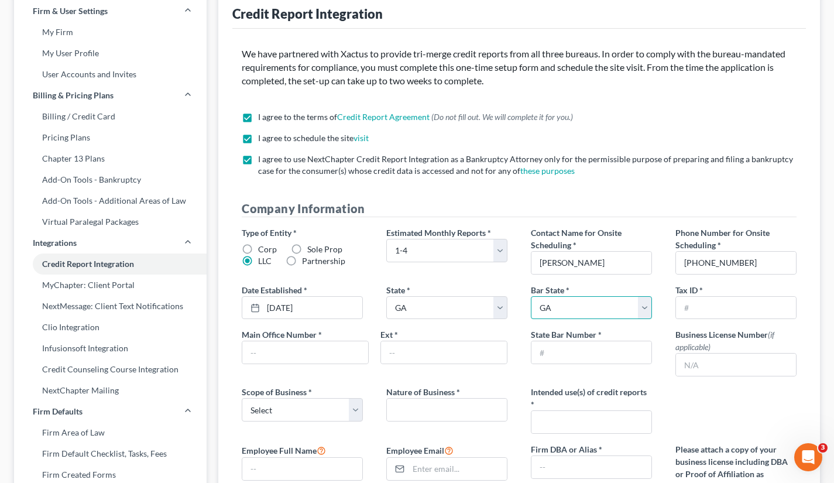
click at [531, 296] on select "State [US_STATE] AK AR AZ CA CO CT DE DC [GEOGRAPHIC_DATA] [GEOGRAPHIC_DATA] GU…" at bounding box center [591, 307] width 121 height 23
click at [698, 304] on input "text" at bounding box center [736, 308] width 120 height 22
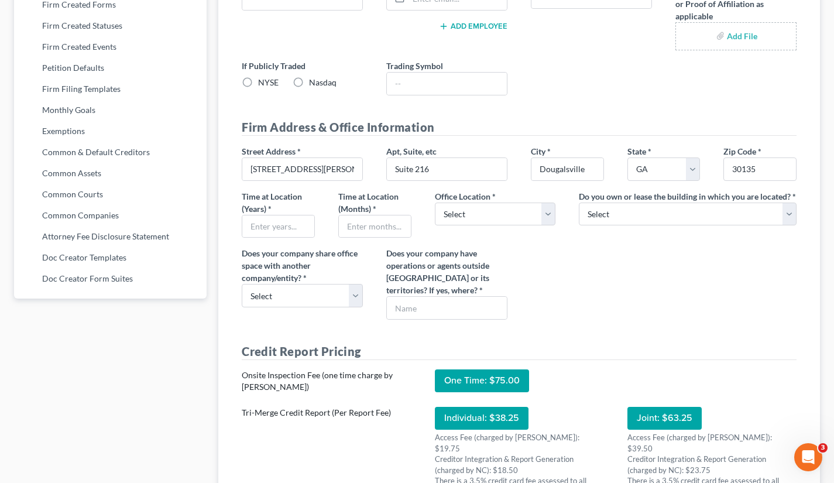
scroll to position [543, 0]
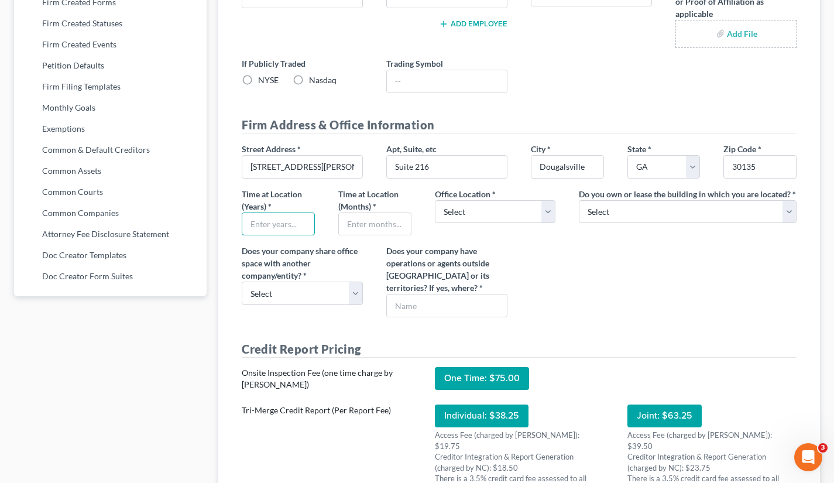
click at [287, 226] on input "text" at bounding box center [278, 224] width 72 height 22
type input "3"
click at [351, 228] on input "text" at bounding box center [375, 224] width 72 height 22
type input "3"
click at [502, 214] on select "Select Commercial Residential" at bounding box center [495, 211] width 121 height 23
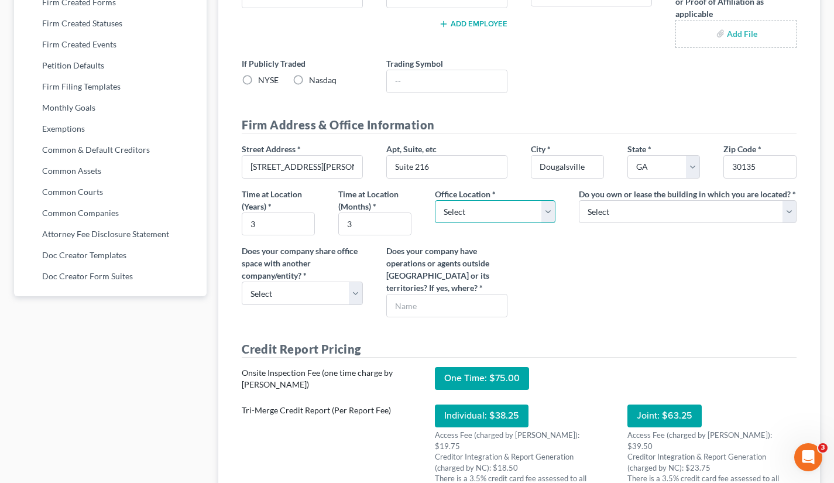
select select "0"
click at [435, 200] on select "Select Commercial Residential" at bounding box center [495, 211] width 121 height 23
click at [614, 210] on select "Select Own Lease" at bounding box center [688, 211] width 218 height 23
select select "1"
click at [579, 200] on select "Select Own Lease" at bounding box center [688, 211] width 218 height 23
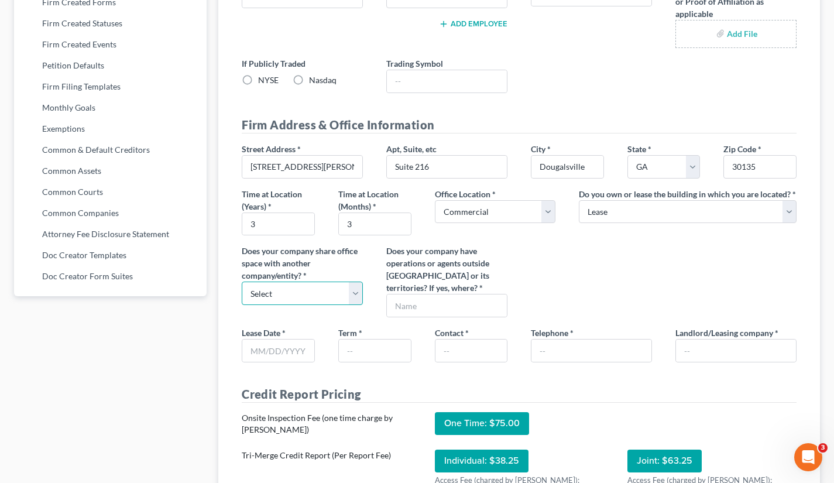
click at [354, 291] on select "Select Yes No" at bounding box center [302, 293] width 121 height 23
select select "1"
click at [242, 282] on select "Select Yes No" at bounding box center [302, 293] width 121 height 23
click at [443, 314] on input "text" at bounding box center [447, 305] width 120 height 22
type input "no"
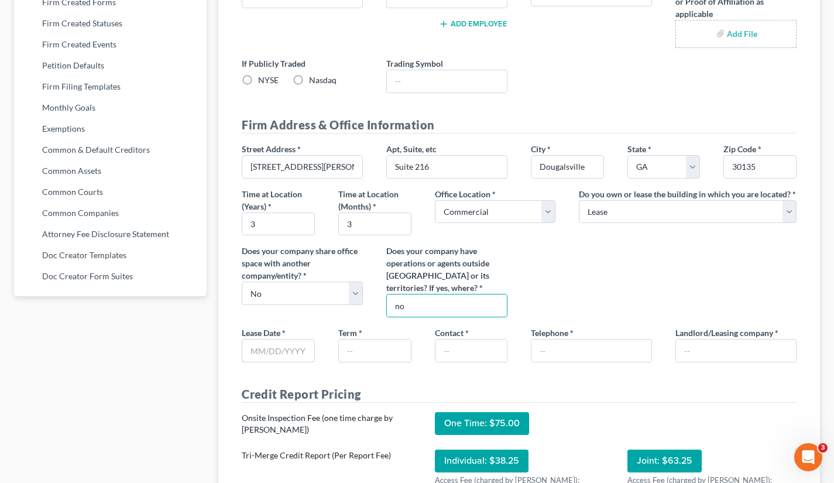
click at [276, 350] on input "text" at bounding box center [278, 351] width 72 height 22
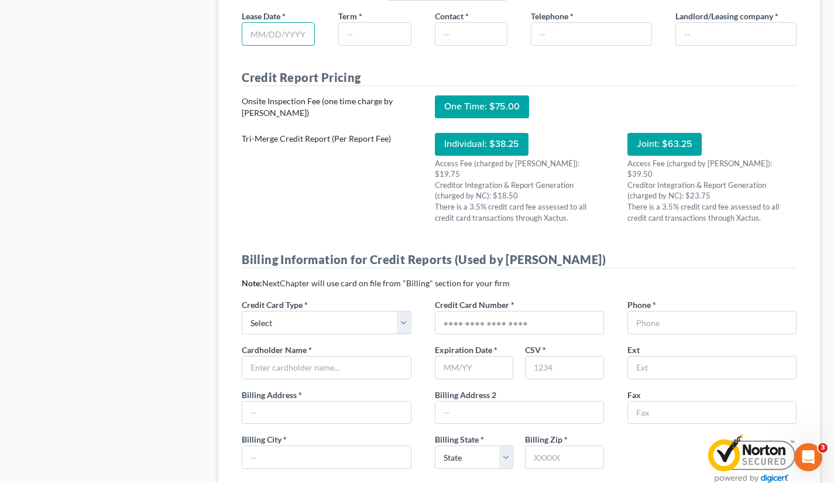
scroll to position [860, 0]
